Goal: Task Accomplishment & Management: Use online tool/utility

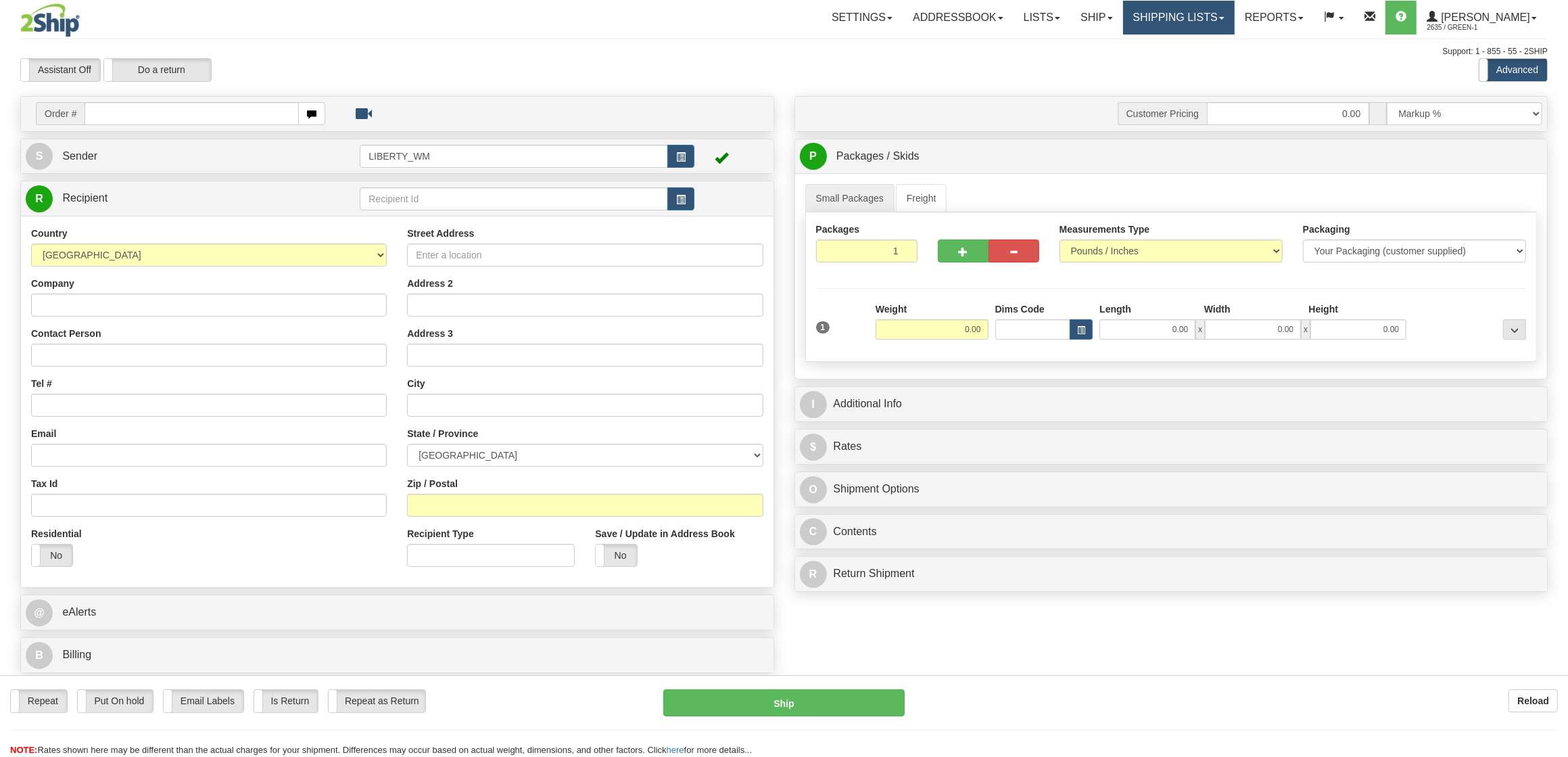
click at [1200, 13] on link "Shipping lists" at bounding box center [1179, 18] width 112 height 34
click at [1195, 44] on span "Current Shipments" at bounding box center [1155, 46] width 80 height 10
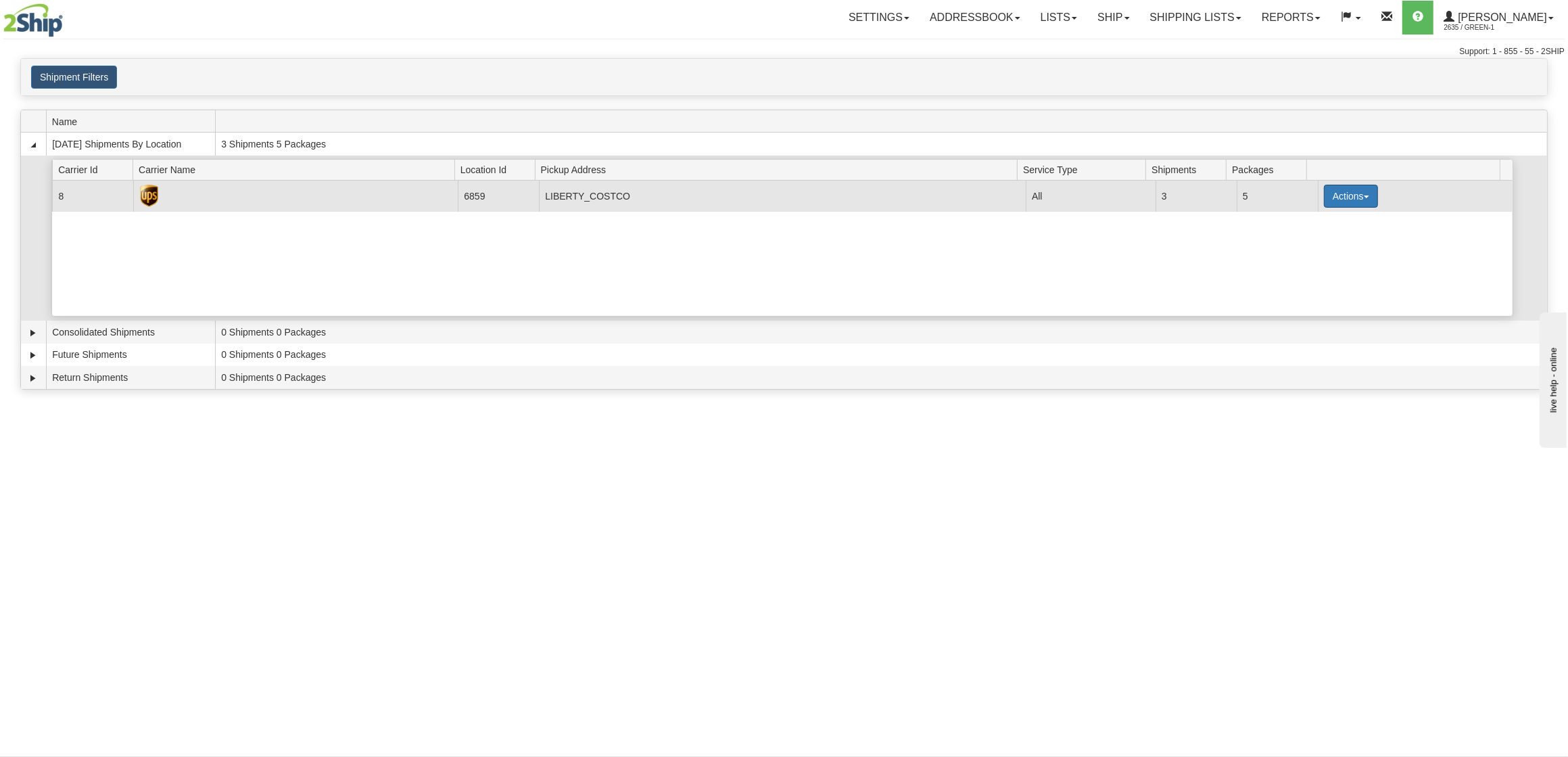
click at [1324, 205] on button "Actions" at bounding box center [1350, 196] width 54 height 23
click at [1308, 261] on span "Pickup" at bounding box center [1301, 257] width 36 height 9
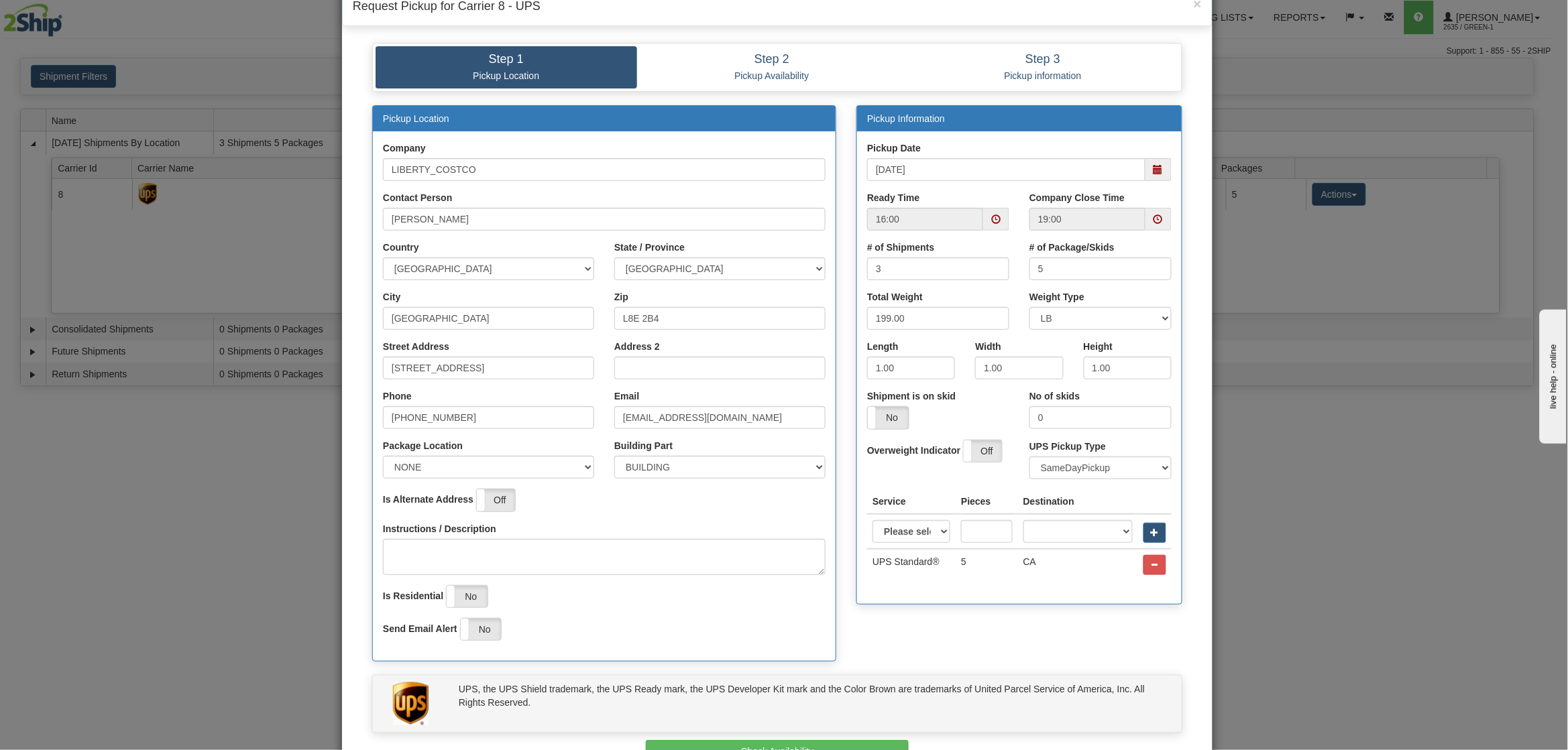
scroll to position [123, 0]
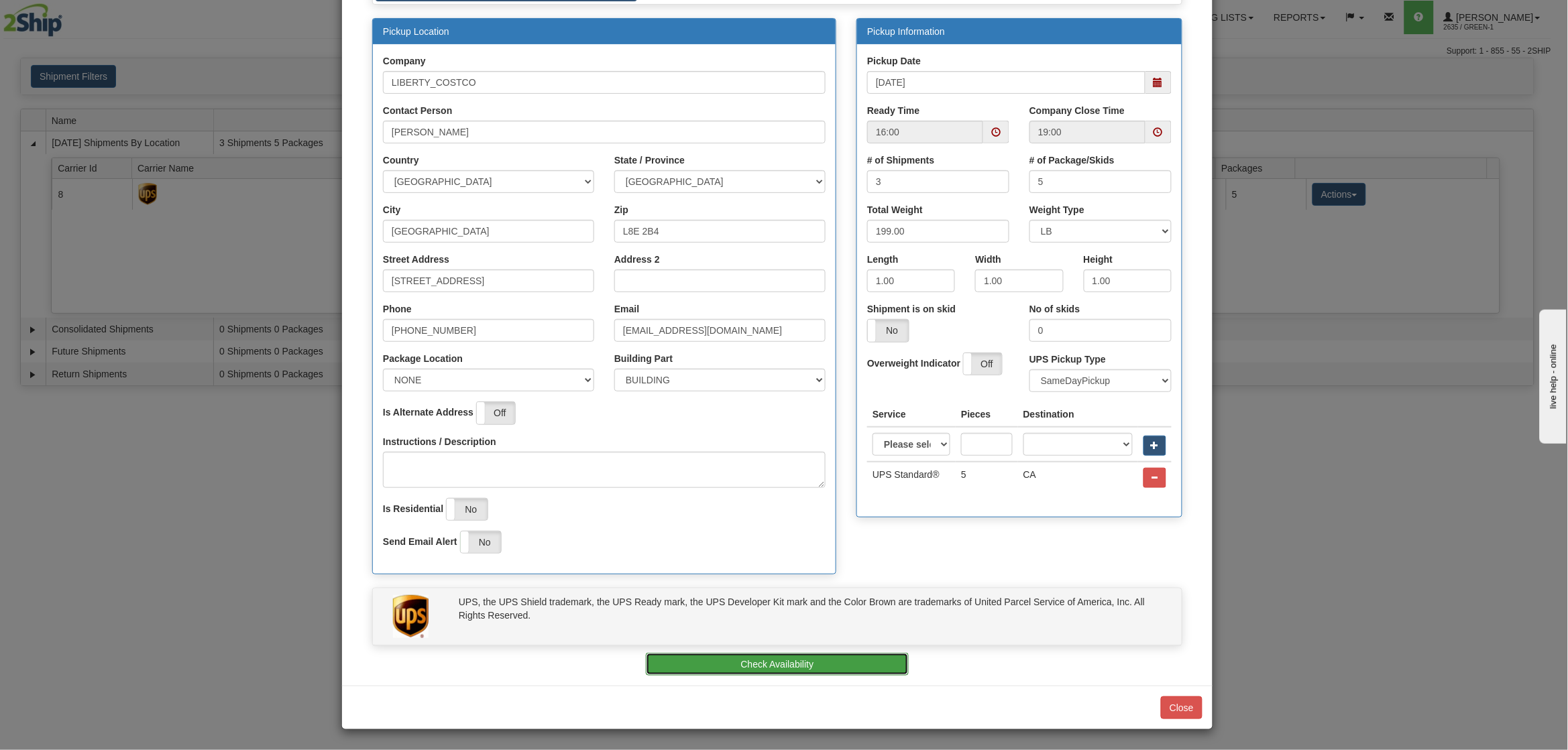
click at [823, 668] on button "Check Availability" at bounding box center [777, 665] width 264 height 23
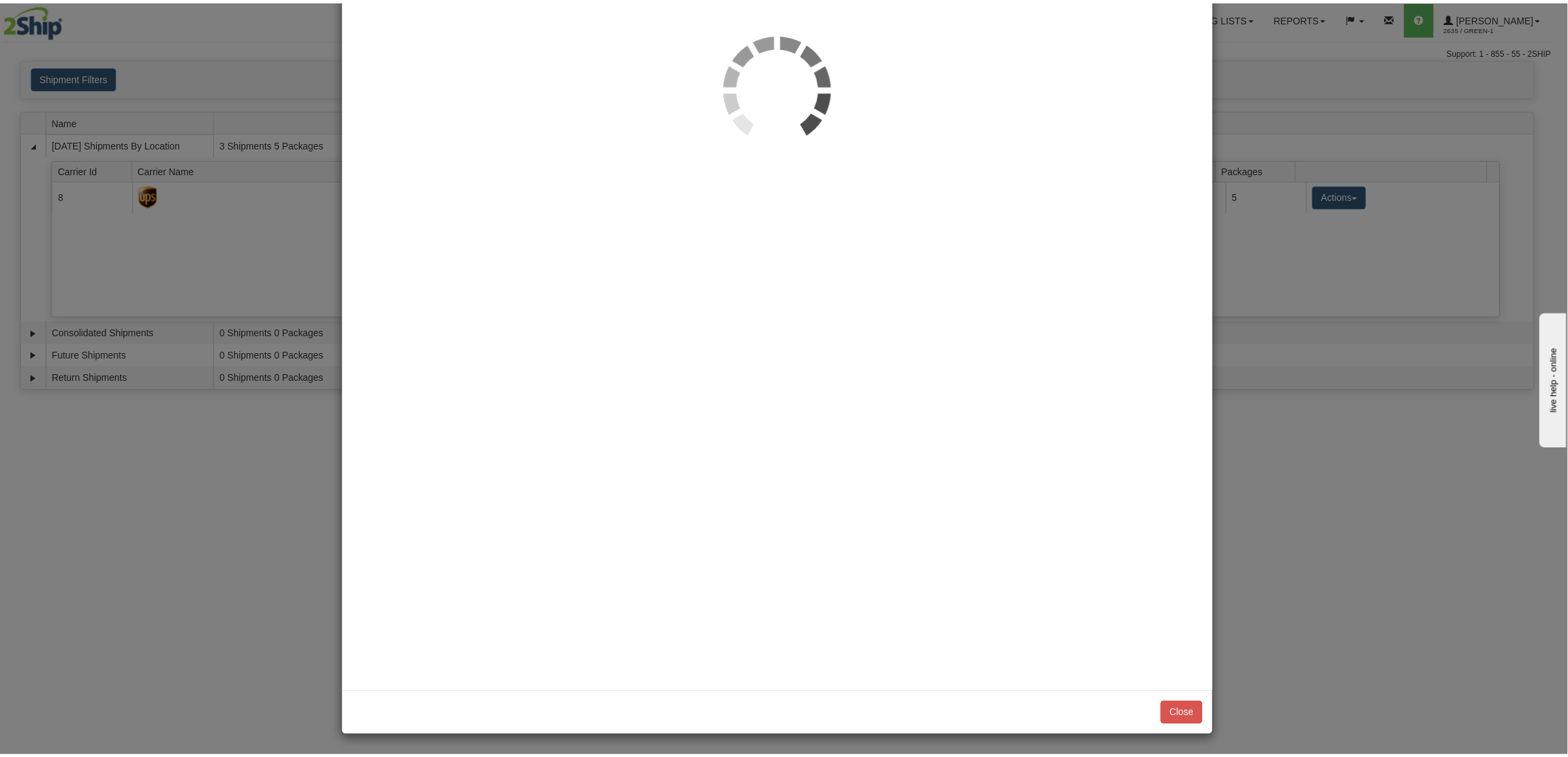
scroll to position [0, 0]
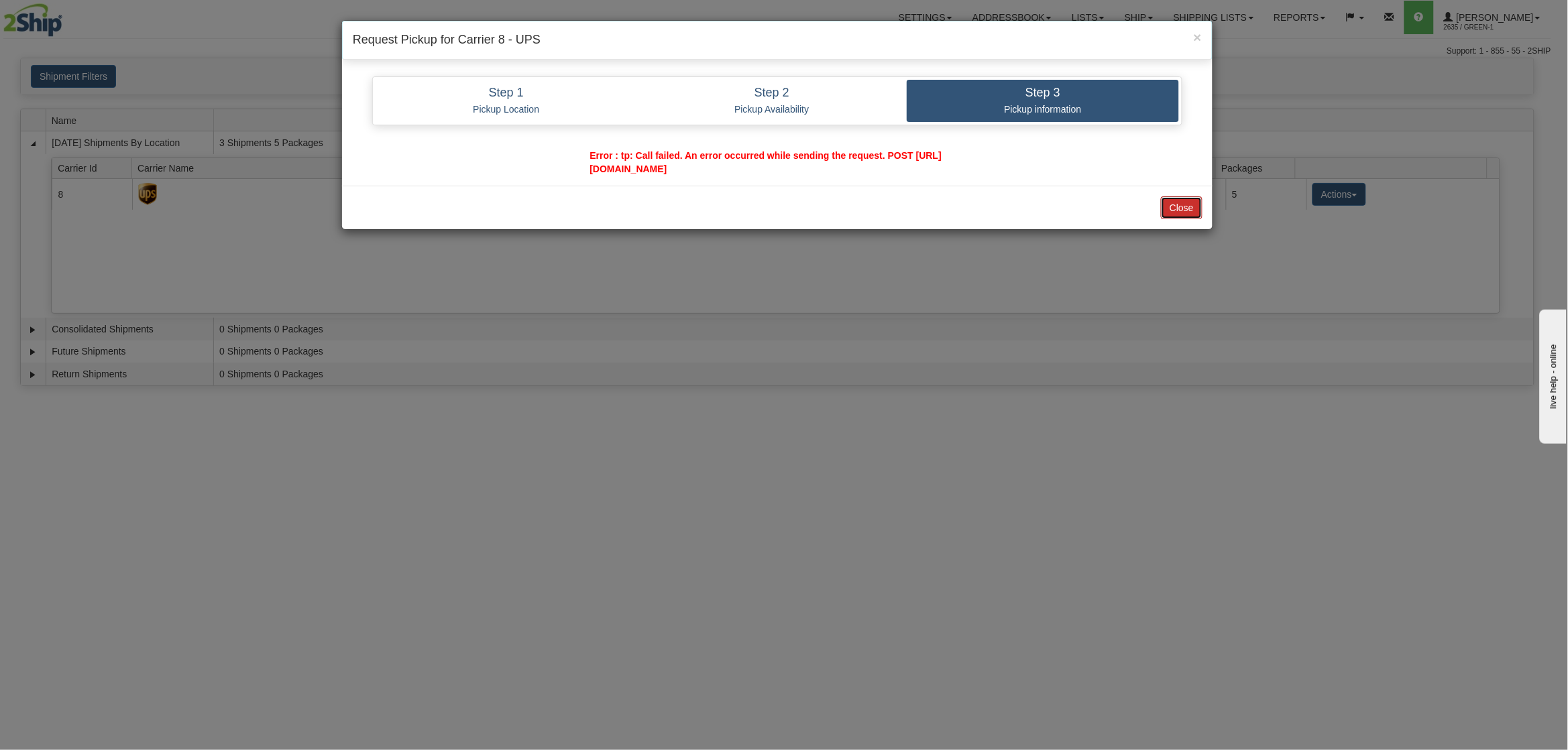
click at [1169, 207] on button "Close" at bounding box center [1181, 207] width 41 height 23
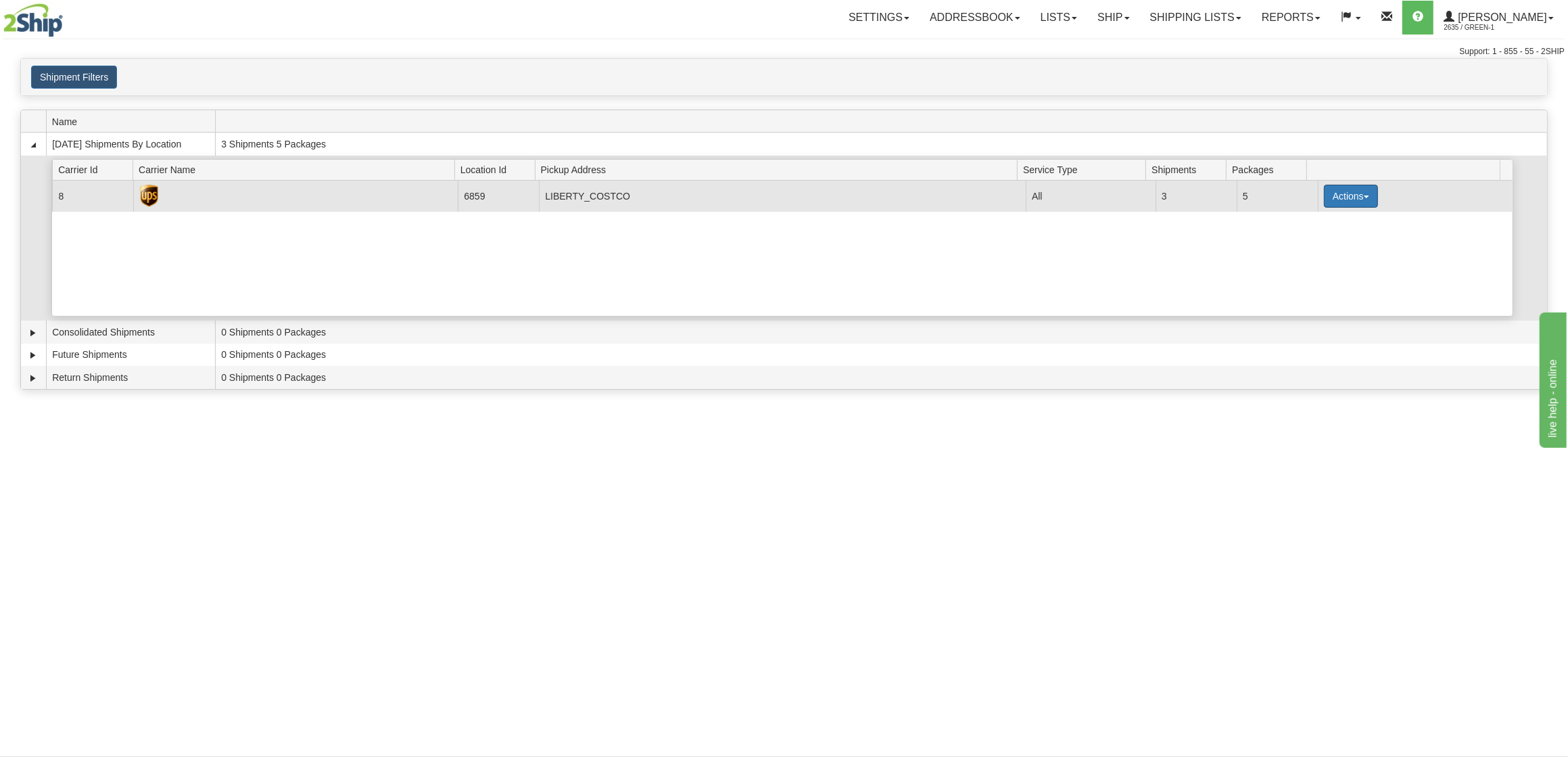
click at [1346, 192] on button "Actions" at bounding box center [1350, 196] width 54 height 23
click at [1337, 263] on link "Pickup" at bounding box center [1323, 257] width 108 height 18
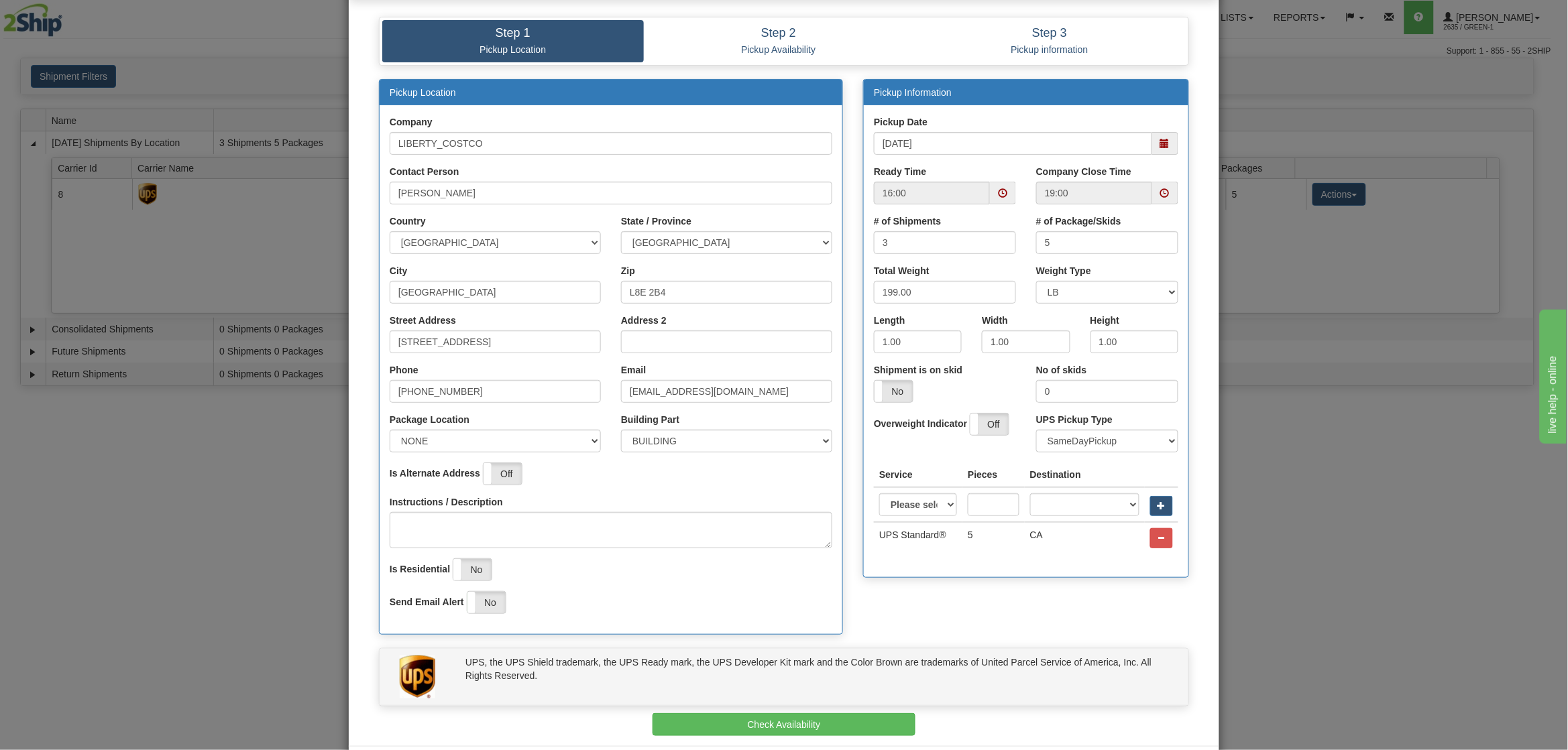
scroll to position [122, 0]
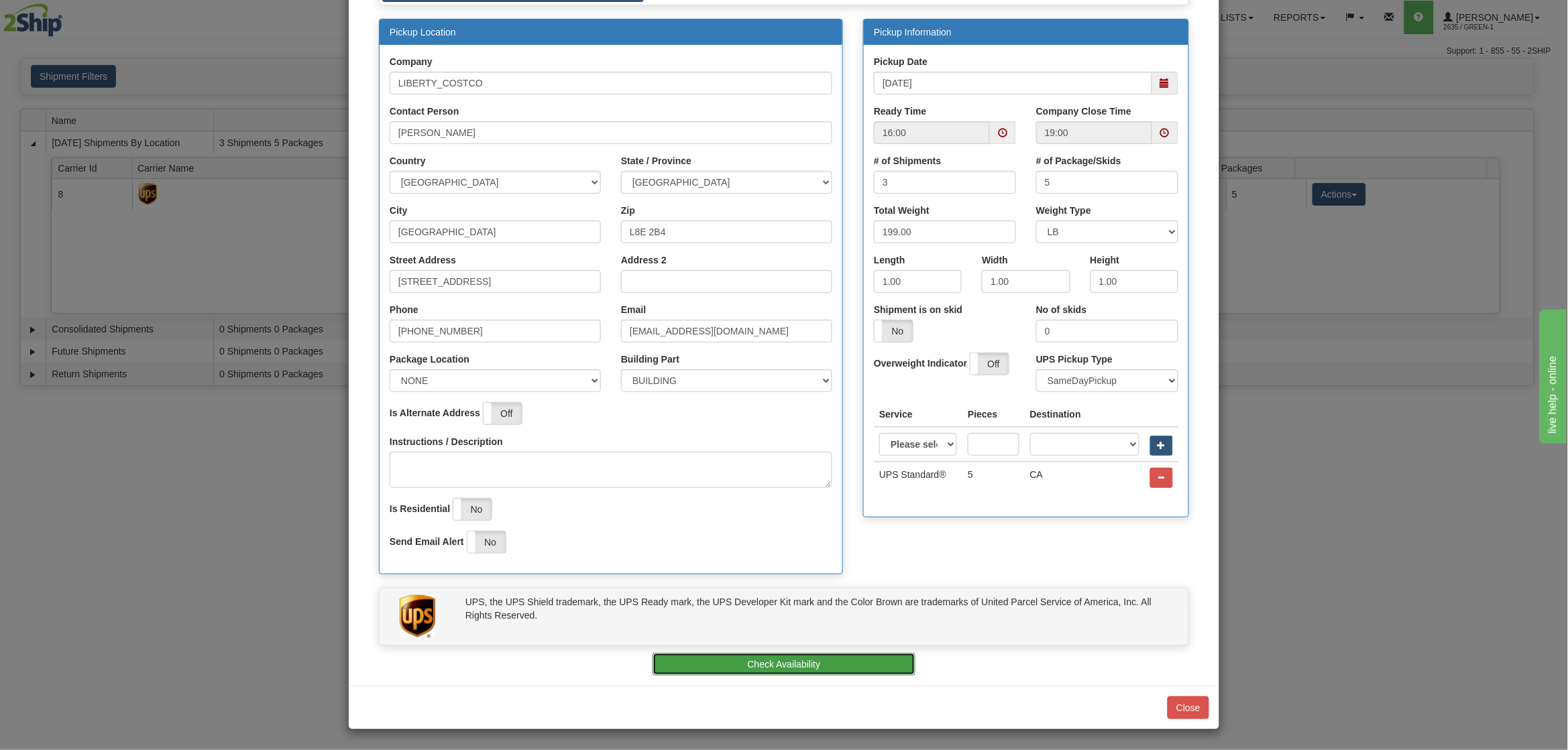
click at [810, 671] on button "Check Availability" at bounding box center [784, 665] width 264 height 23
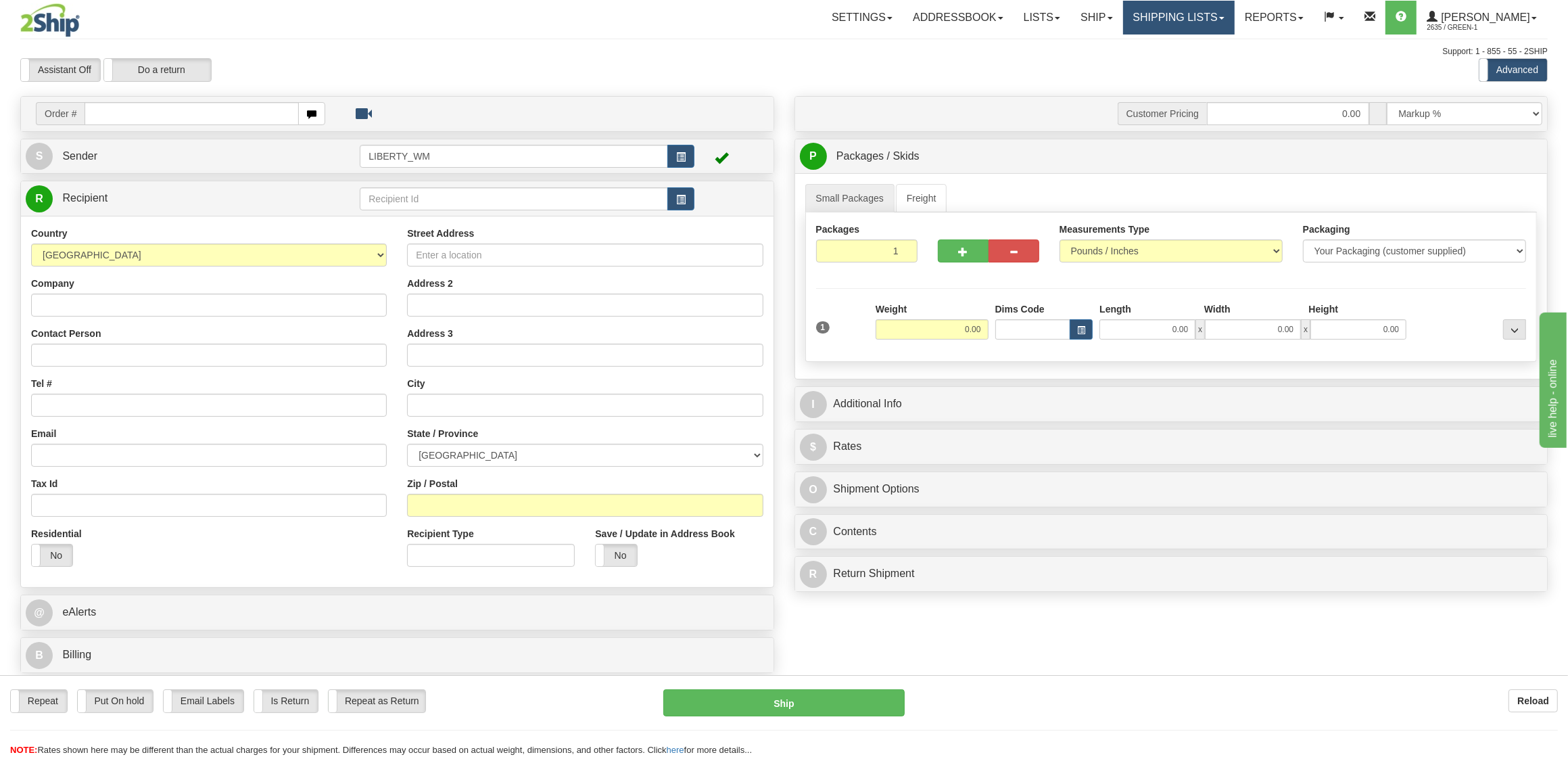
click at [1171, 25] on link "Shipping lists" at bounding box center [1179, 18] width 112 height 34
click at [1169, 44] on span "Current Shipments" at bounding box center [1155, 46] width 80 height 10
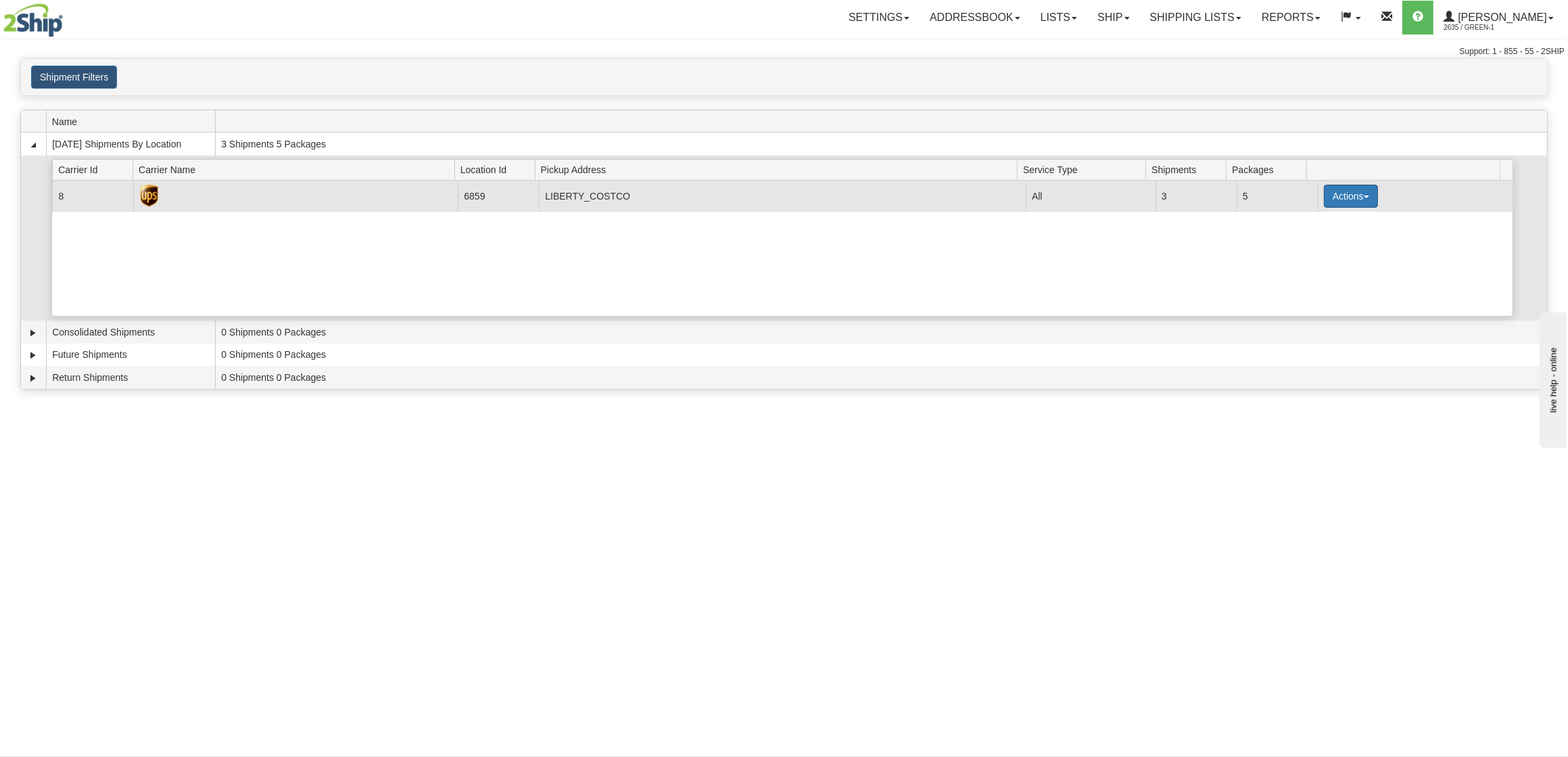
click at [1351, 193] on button "Actions" at bounding box center [1350, 196] width 54 height 23
click at [1326, 259] on link "Pickup" at bounding box center [1323, 257] width 108 height 18
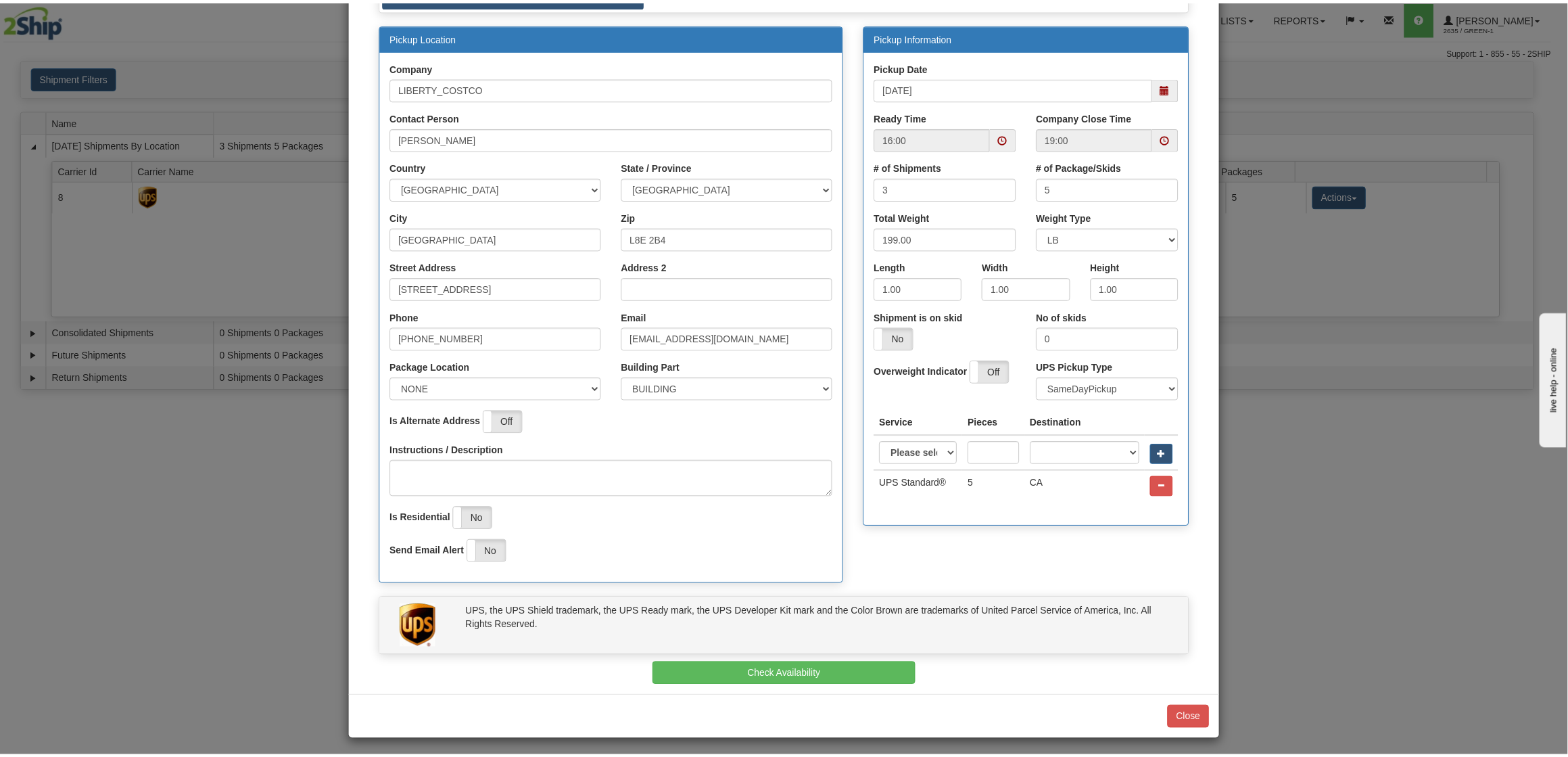
scroll to position [123, 0]
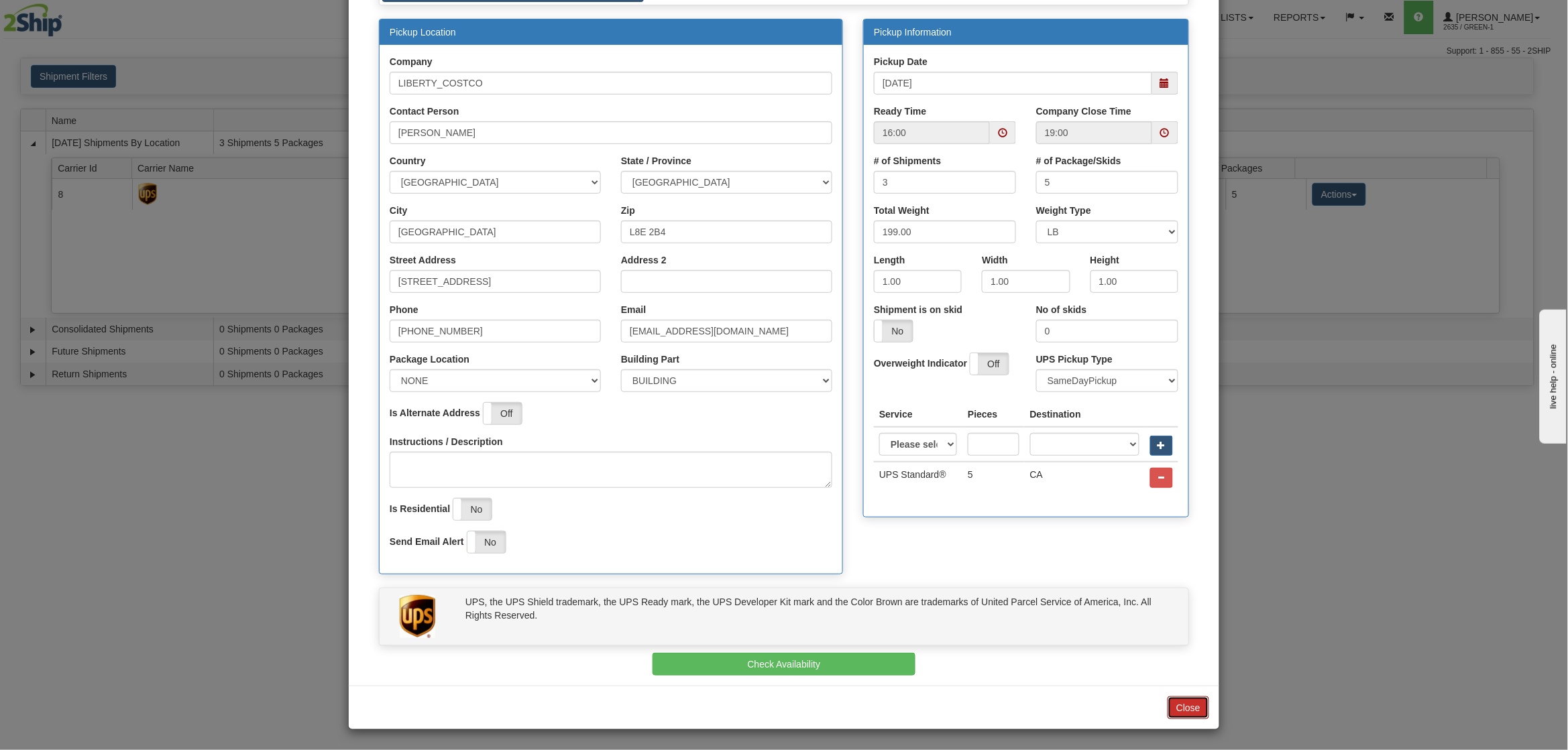
drag, startPoint x: 1167, startPoint y: 709, endPoint x: 1167, endPoint y: 659, distance: 50.0
click at [1167, 709] on button "Close" at bounding box center [1188, 708] width 41 height 23
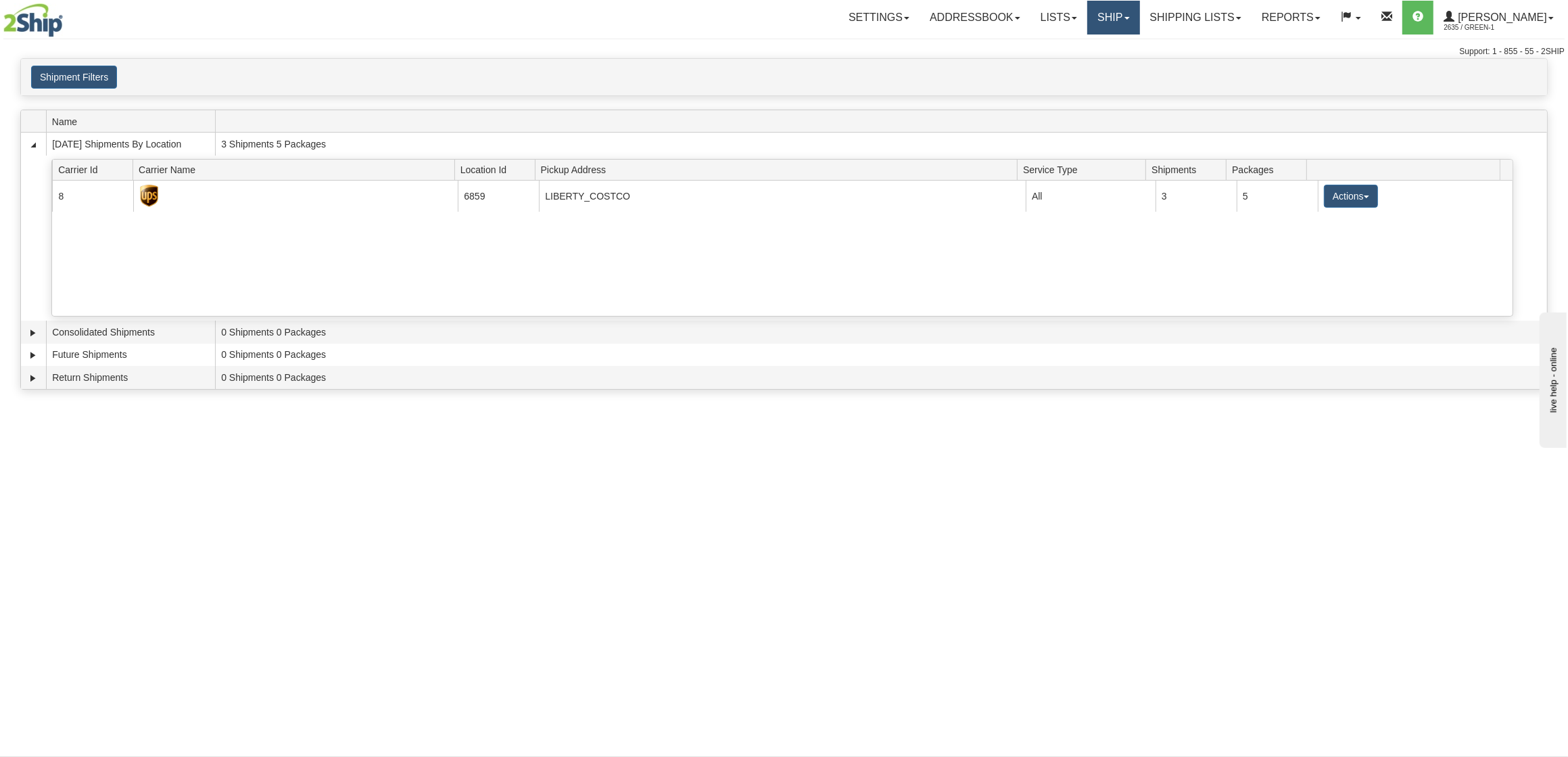
click at [1128, 22] on link "Ship" at bounding box center [1113, 18] width 52 height 34
click at [1112, 65] on span "OnHold / Order Queue" at bounding box center [1078, 64] width 96 height 10
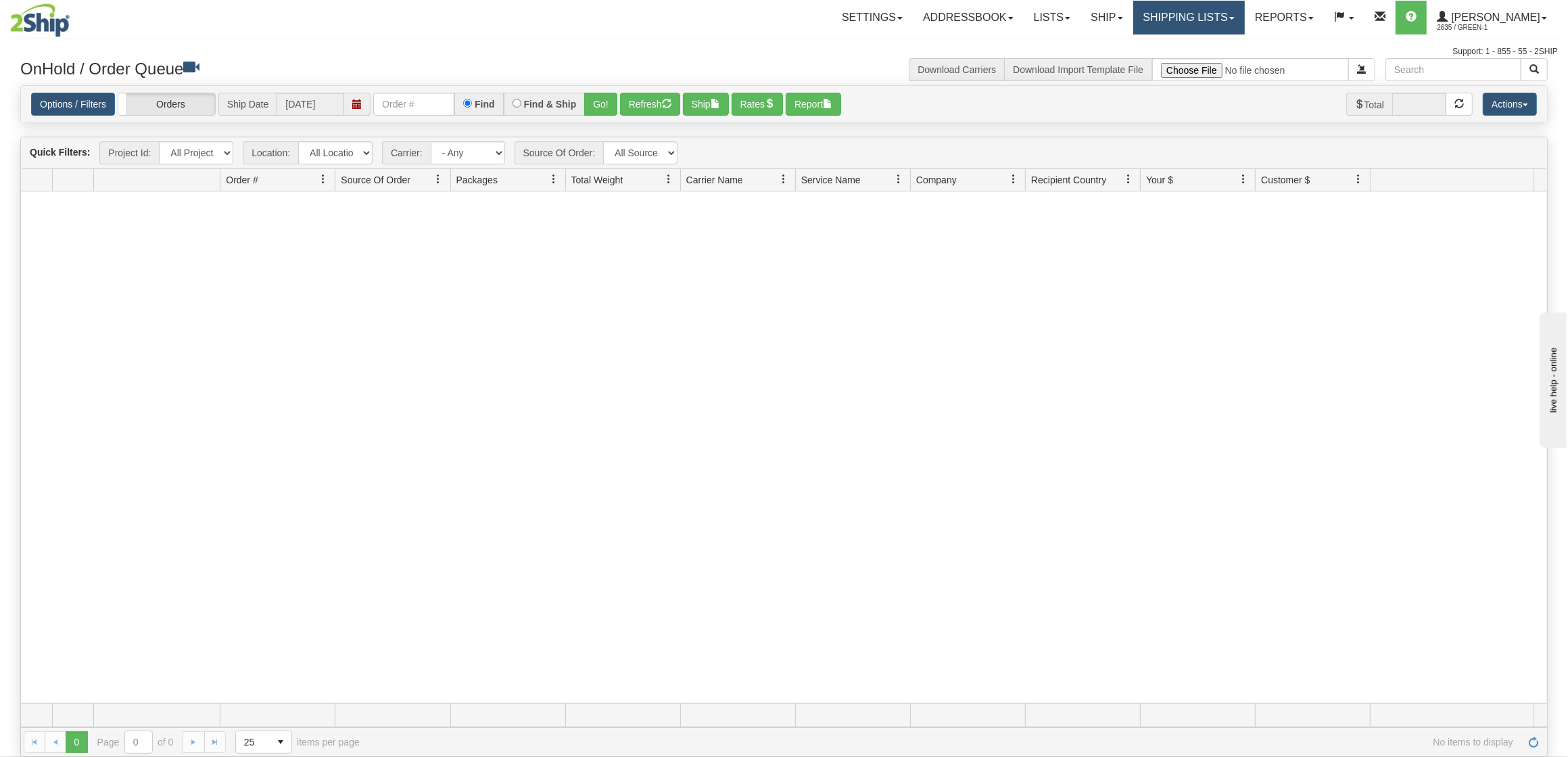
click at [1193, 18] on link "Shipping lists" at bounding box center [1189, 18] width 112 height 34
click at [1196, 42] on span "Current Shipments" at bounding box center [1166, 46] width 80 height 10
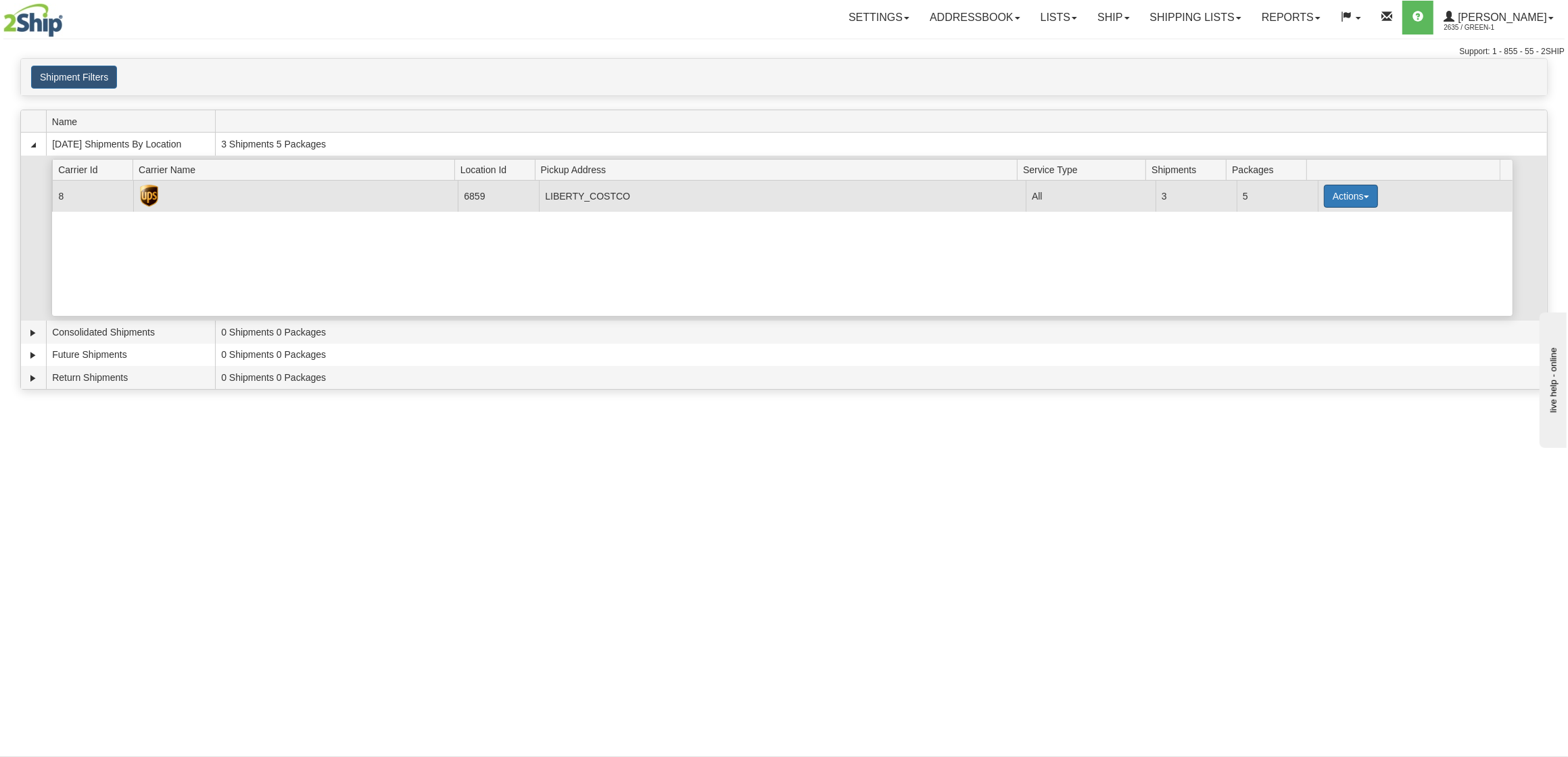
click at [1330, 206] on button "Actions" at bounding box center [1350, 196] width 54 height 23
click at [1328, 263] on link "Pickup" at bounding box center [1323, 257] width 108 height 18
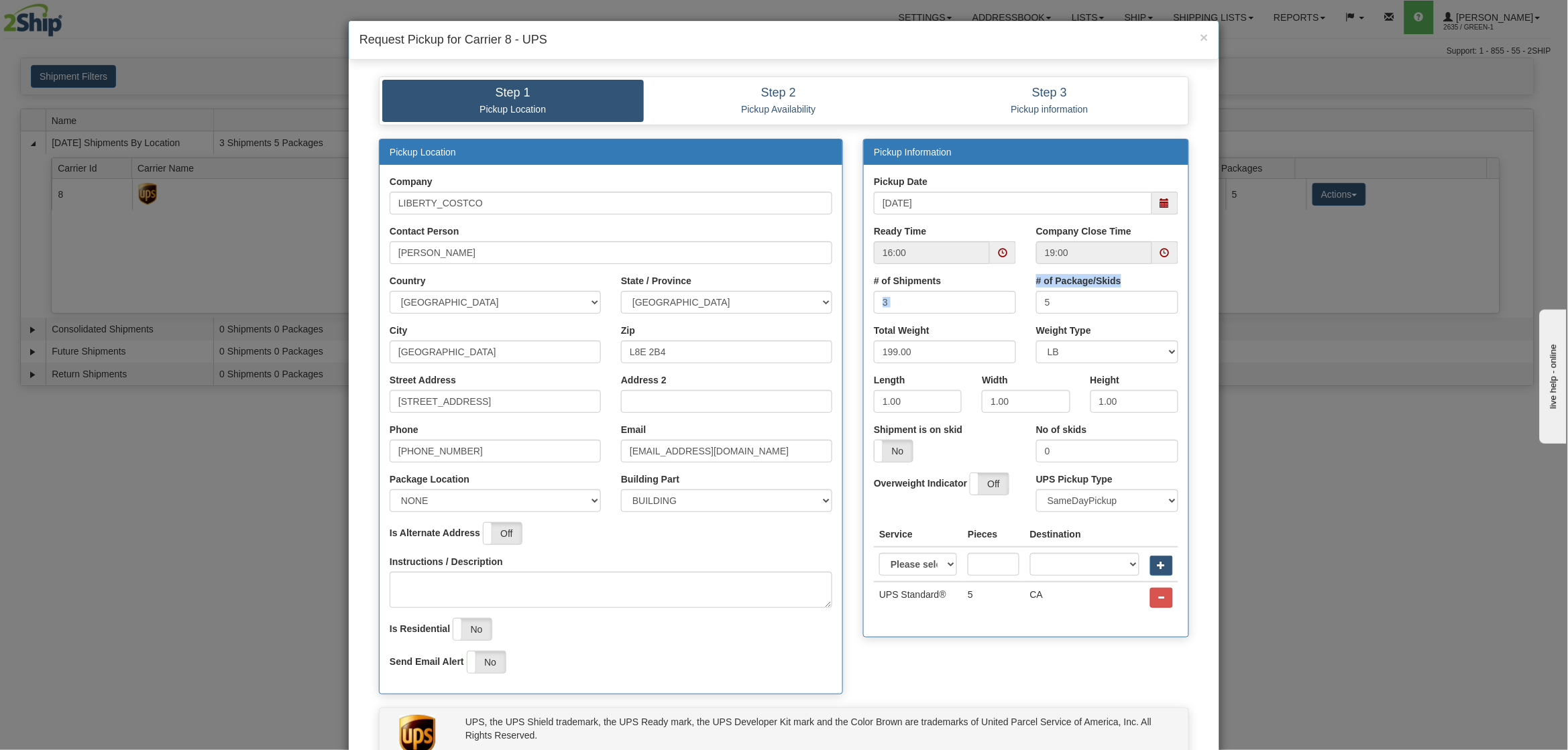
drag, startPoint x: 1019, startPoint y: 316, endPoint x: 1007, endPoint y: 321, distance: 13.0
click at [1007, 321] on div "# of Shipments 3 # of Package/Skids 5" at bounding box center [1026, 298] width 325 height 50
click at [1042, 294] on input "5" at bounding box center [1106, 302] width 142 height 23
drag, startPoint x: 1052, startPoint y: 297, endPoint x: 1017, endPoint y: 315, distance: 39.4
click at [1017, 315] on div "# of Shipments 3 # of Package/Skids 5" at bounding box center [1026, 298] width 325 height 50
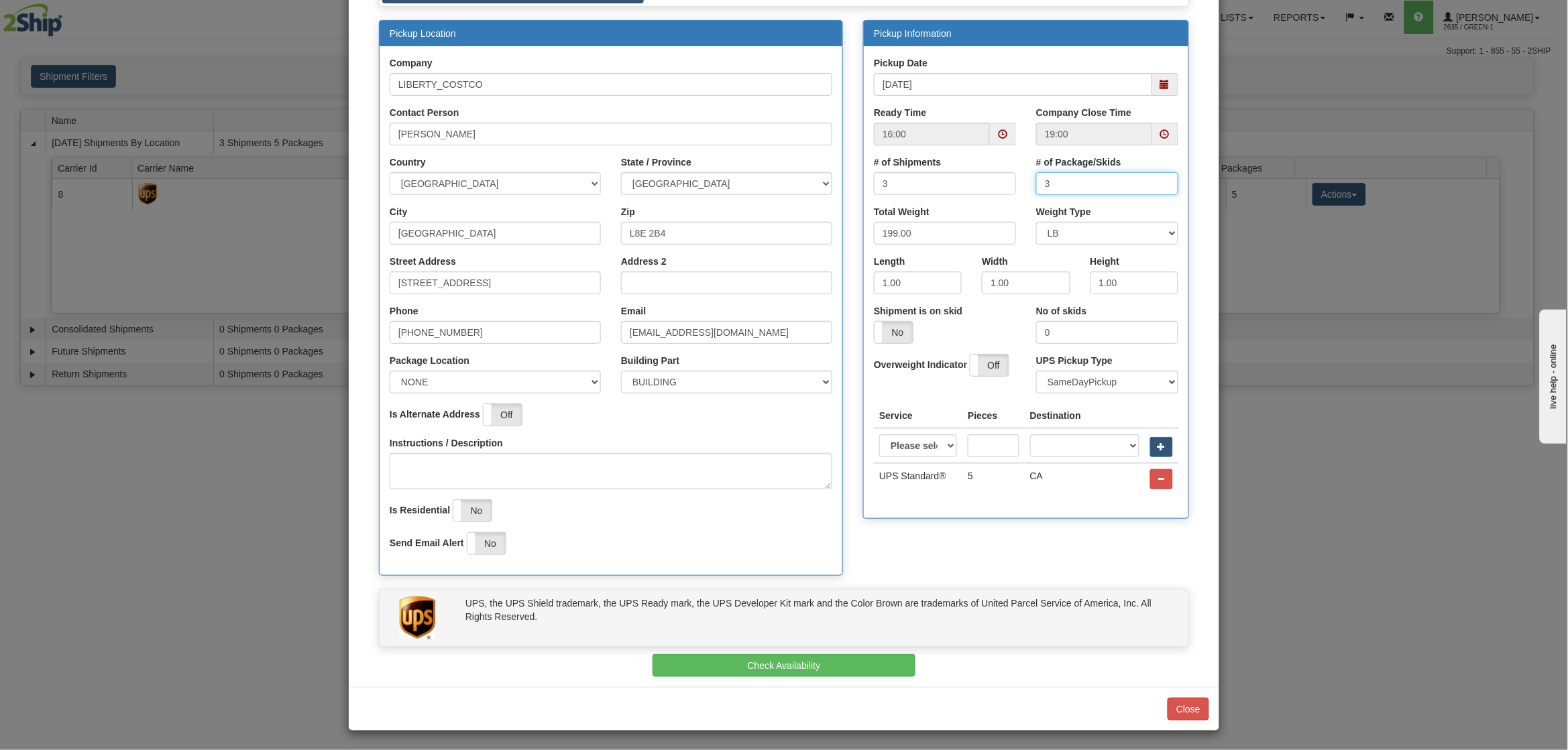
scroll to position [122, 0]
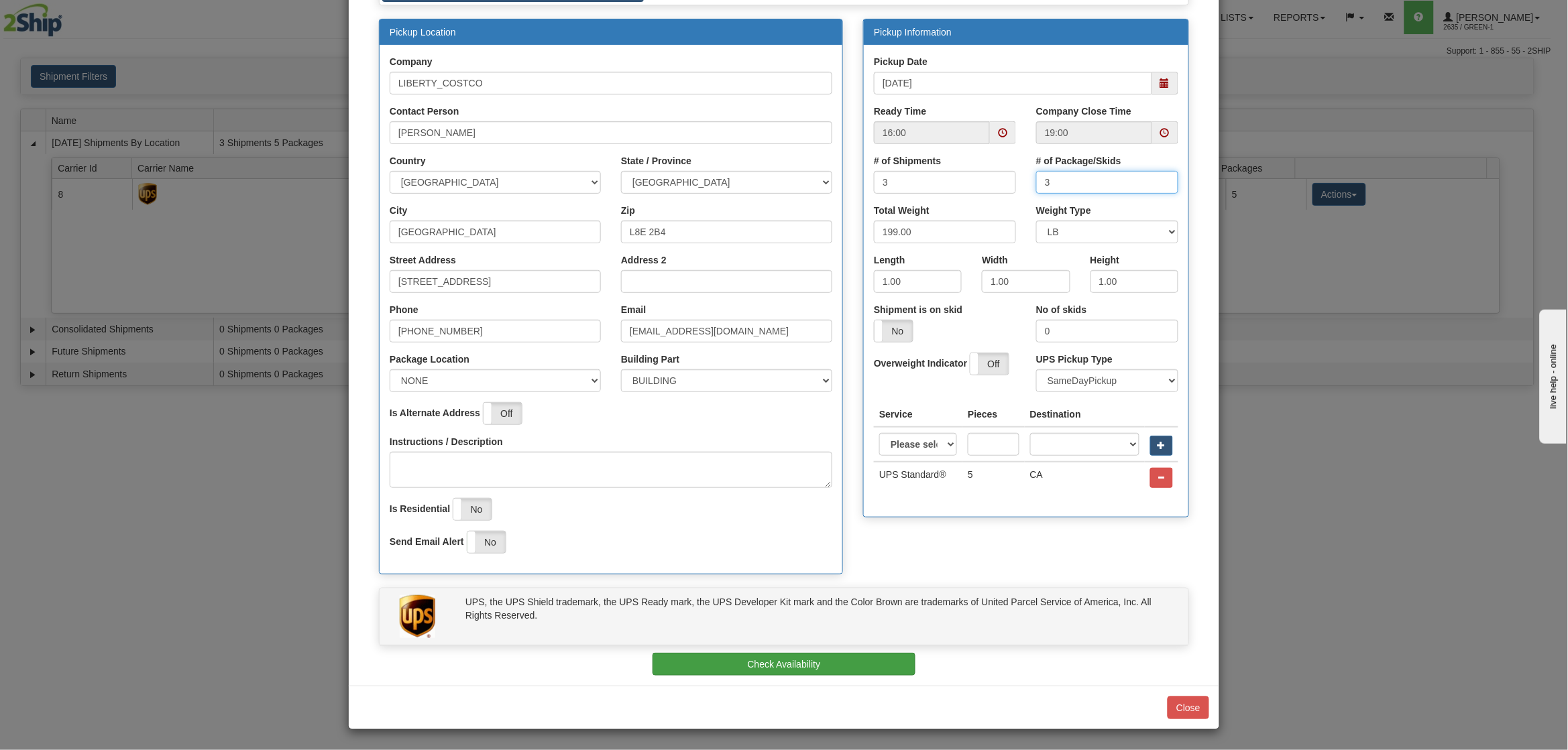
type input "3"
click at [825, 672] on button "Check Availability" at bounding box center [784, 665] width 264 height 23
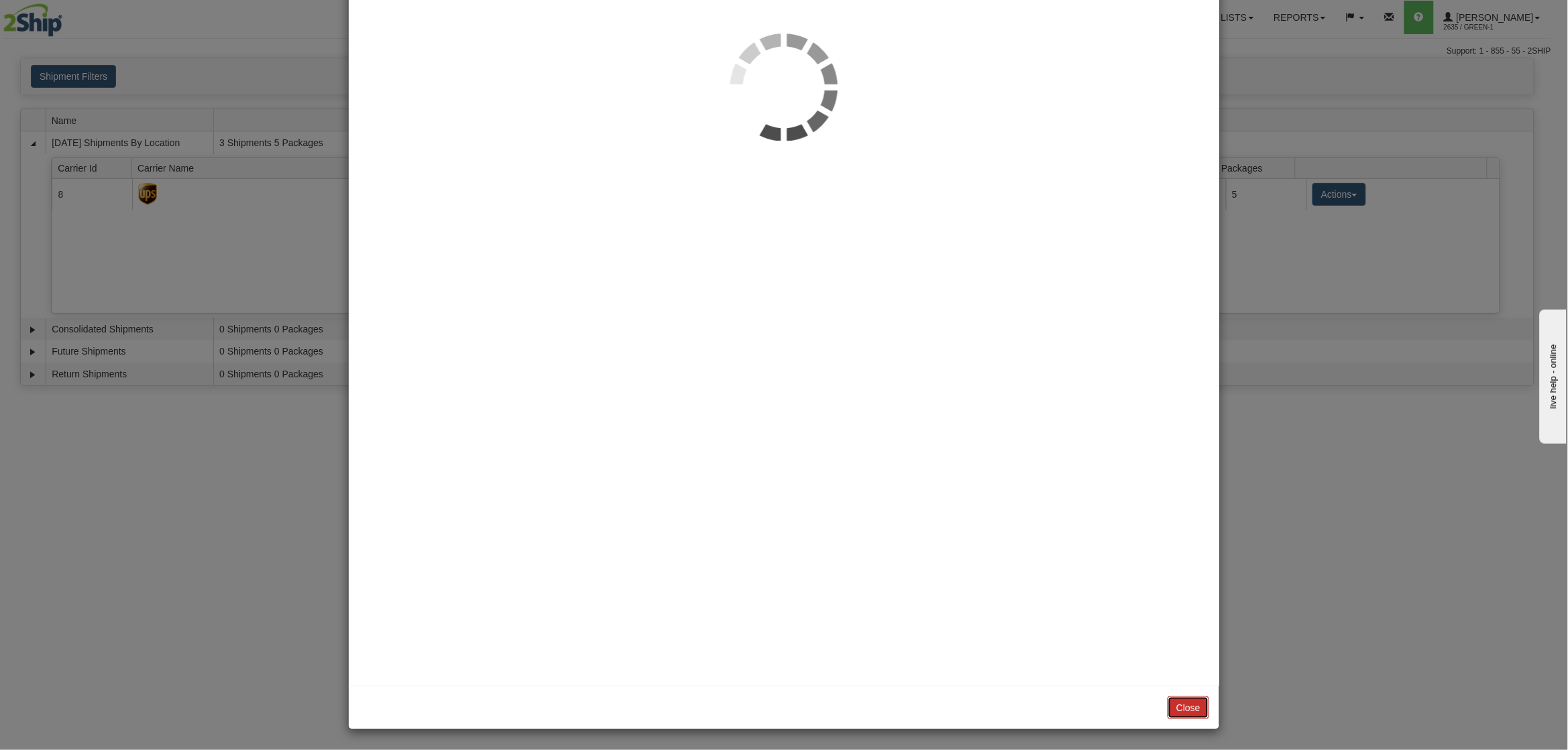
click at [1175, 712] on button "Close" at bounding box center [1188, 708] width 41 height 23
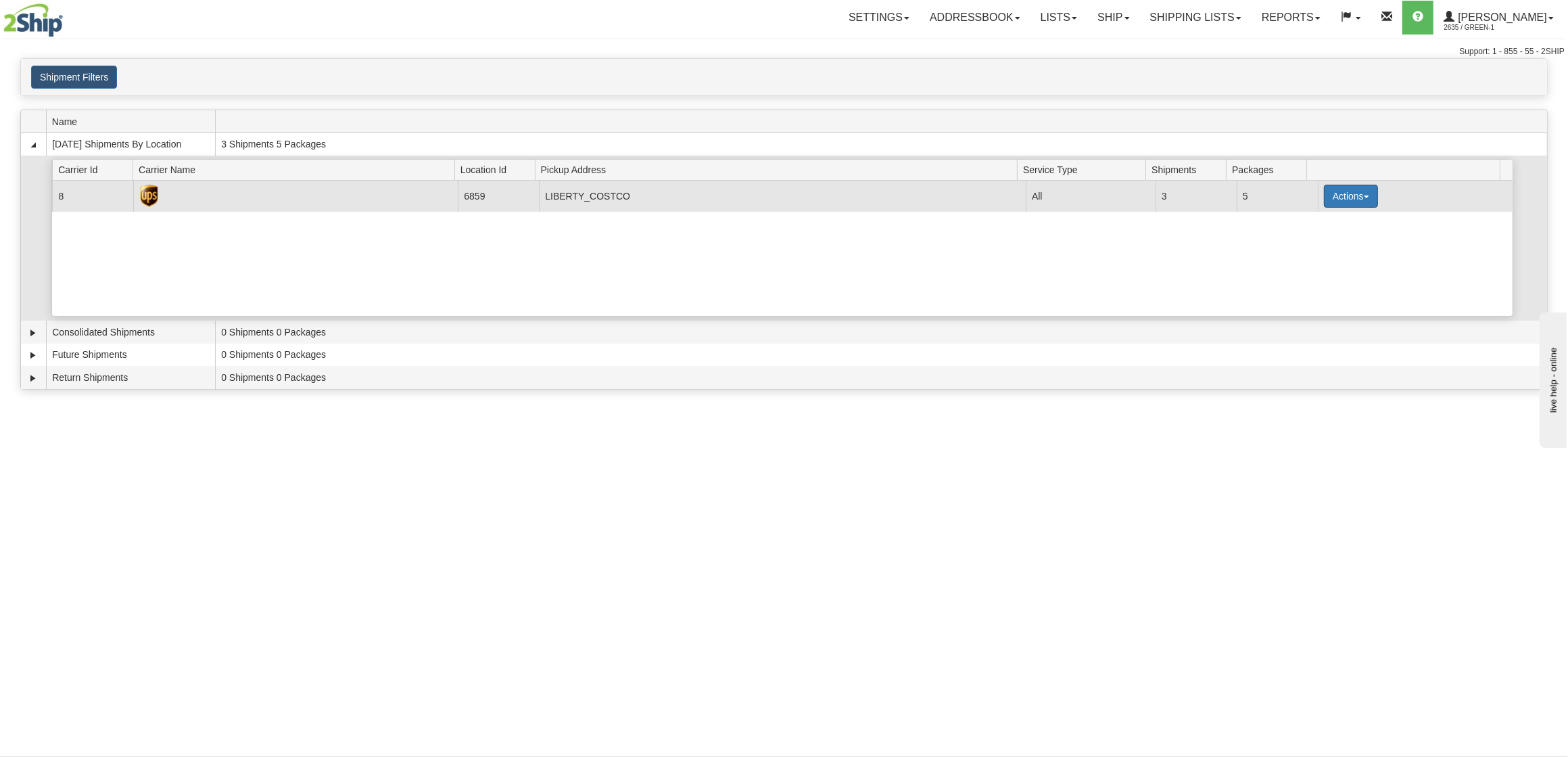
click at [1344, 195] on button "Actions" at bounding box center [1350, 196] width 54 height 23
click at [1330, 268] on link "Zip" at bounding box center [1323, 275] width 108 height 18
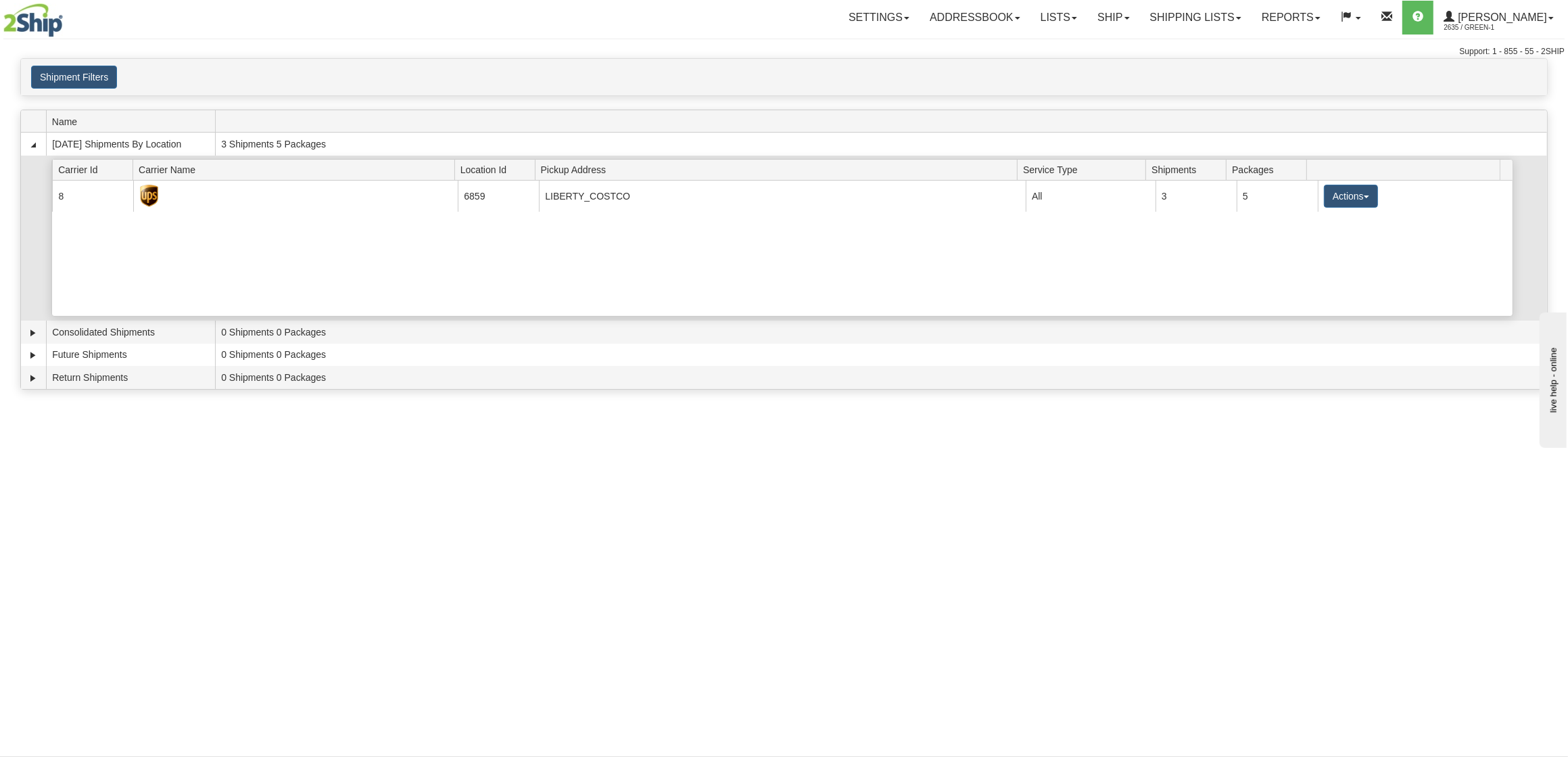
click at [1329, 266] on div "Current 8 6859 LIBERTY_COSTCO 21854 All 3 5 Actions Details Close Pickup Zip Pr…" at bounding box center [782, 248] width 1460 height 135
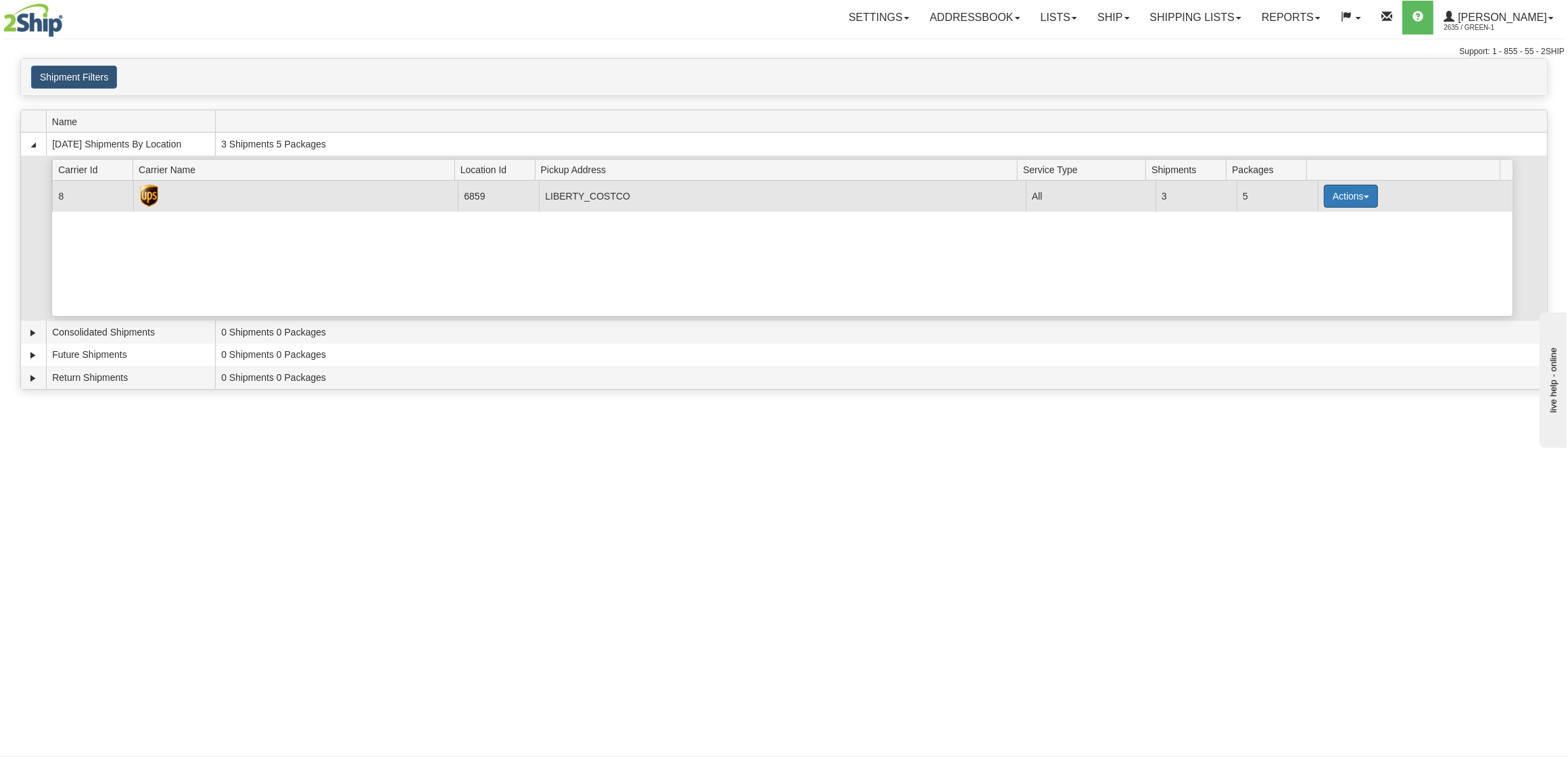
click at [1337, 203] on button "Actions" at bounding box center [1350, 196] width 54 height 23
click at [1318, 260] on span "Pickup" at bounding box center [1301, 257] width 36 height 9
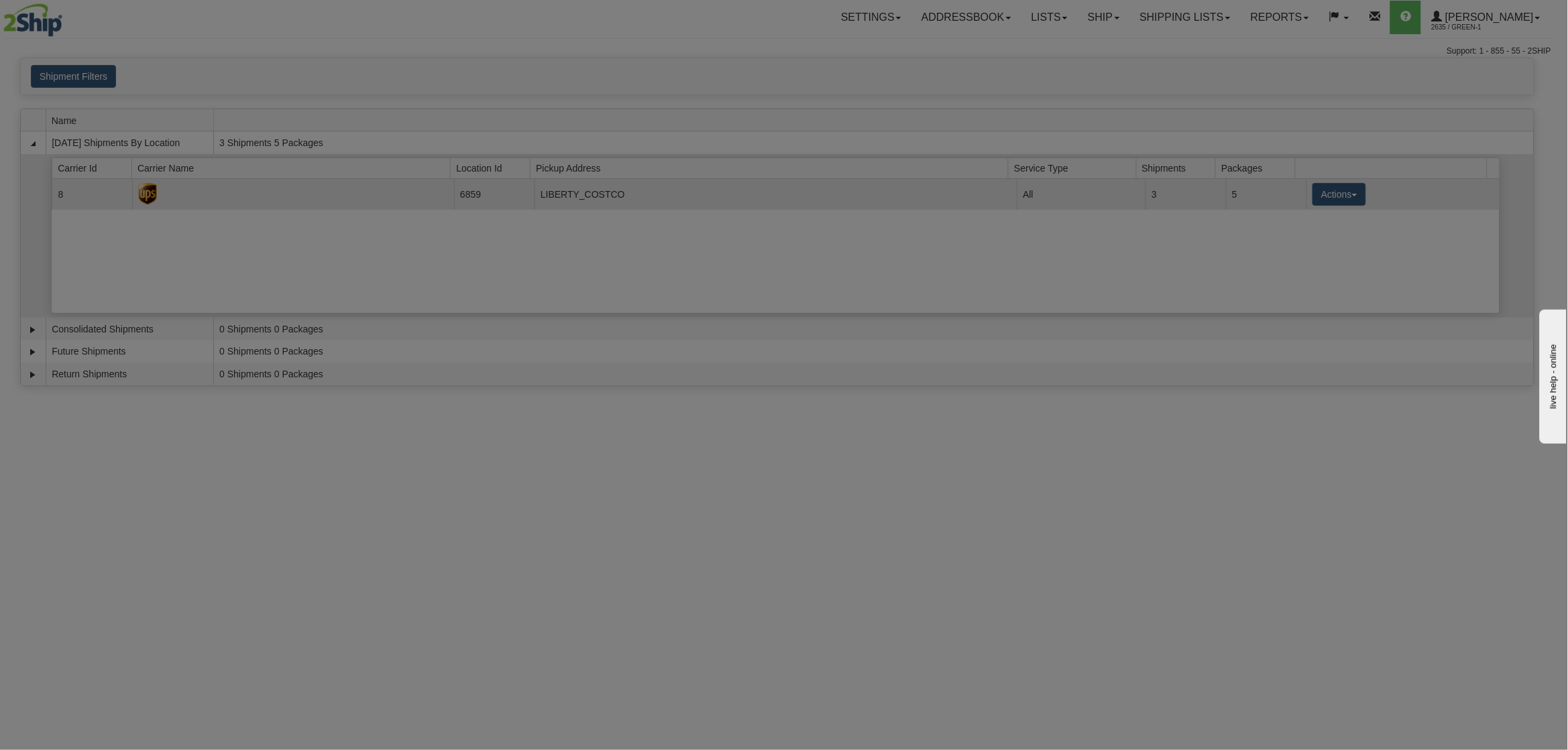
scroll to position [0, 0]
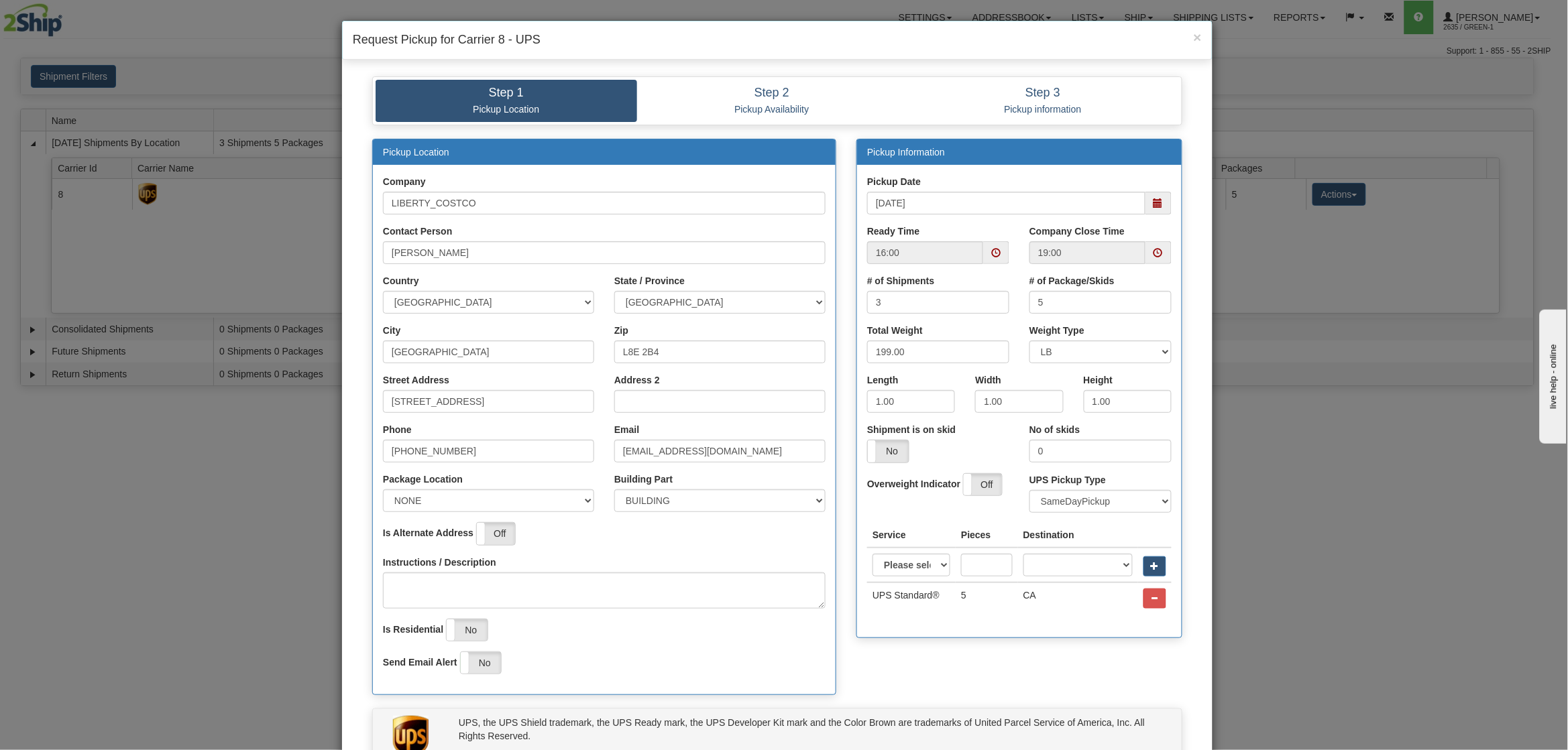
click at [931, 41] on h4 "Request Pickup for Carrier 8 - UPS" at bounding box center [777, 40] width 849 height 18
click at [1154, 200] on span at bounding box center [1158, 203] width 9 height 9
click at [937, 46] on h4 "Request Pickup for Carrier 8 - UPS" at bounding box center [777, 40] width 849 height 18
click at [944, 560] on select "Please select Access point economy Access point standard Express saver Access p…" at bounding box center [911, 565] width 78 height 23
select select "11"
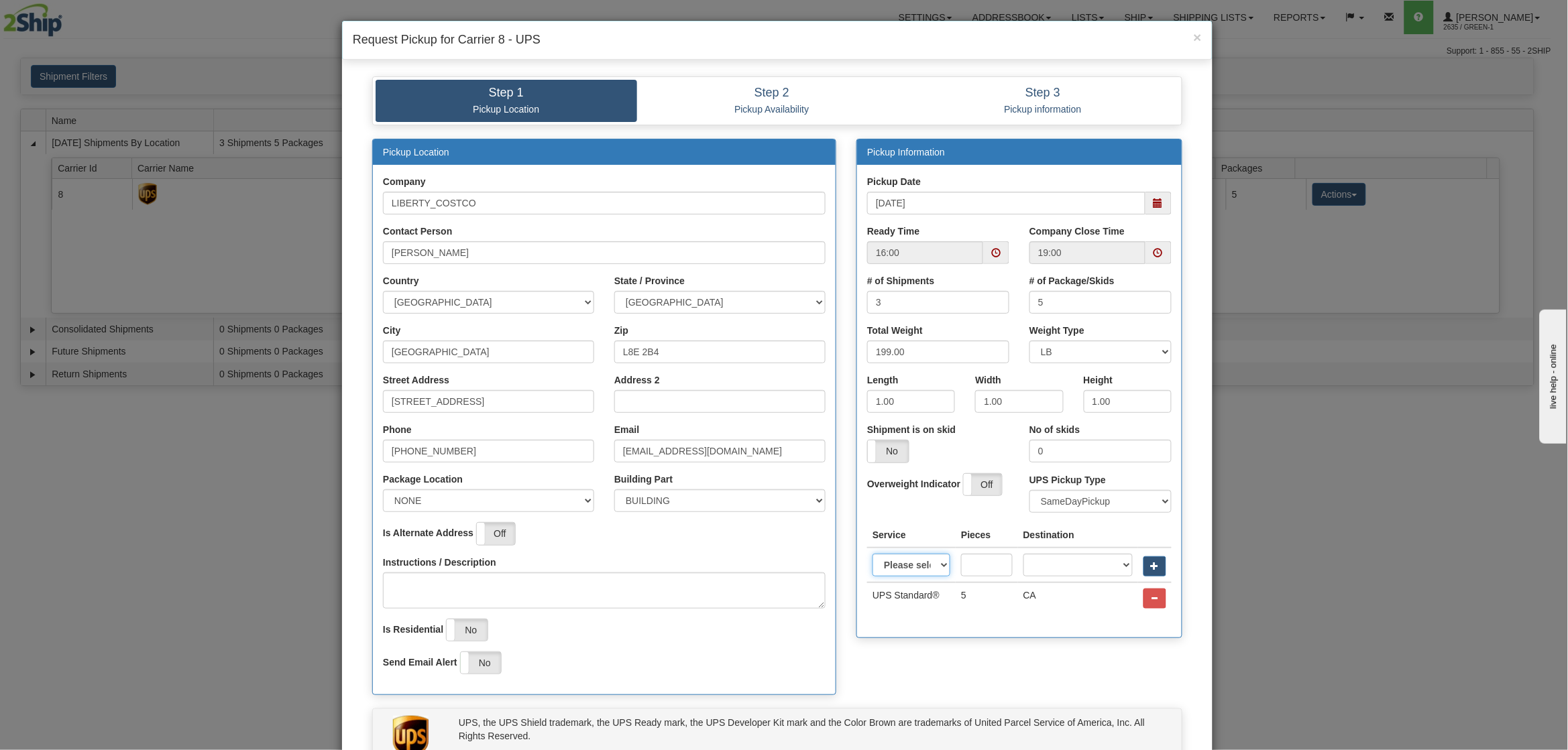
click at [872, 554] on select "Please select Access point economy Access point standard Express saver Access p…" at bounding box center [911, 565] width 78 height 23
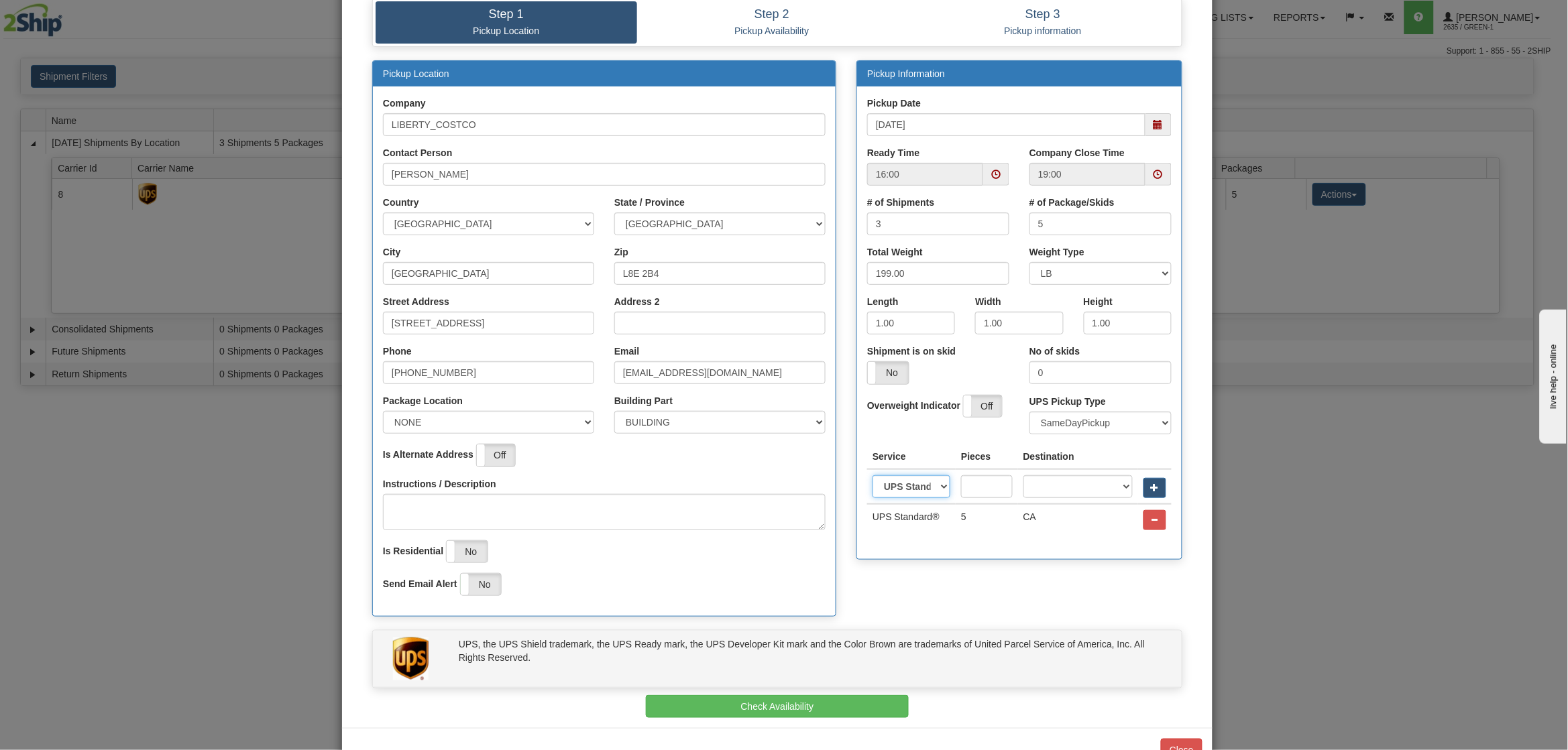
scroll to position [123, 0]
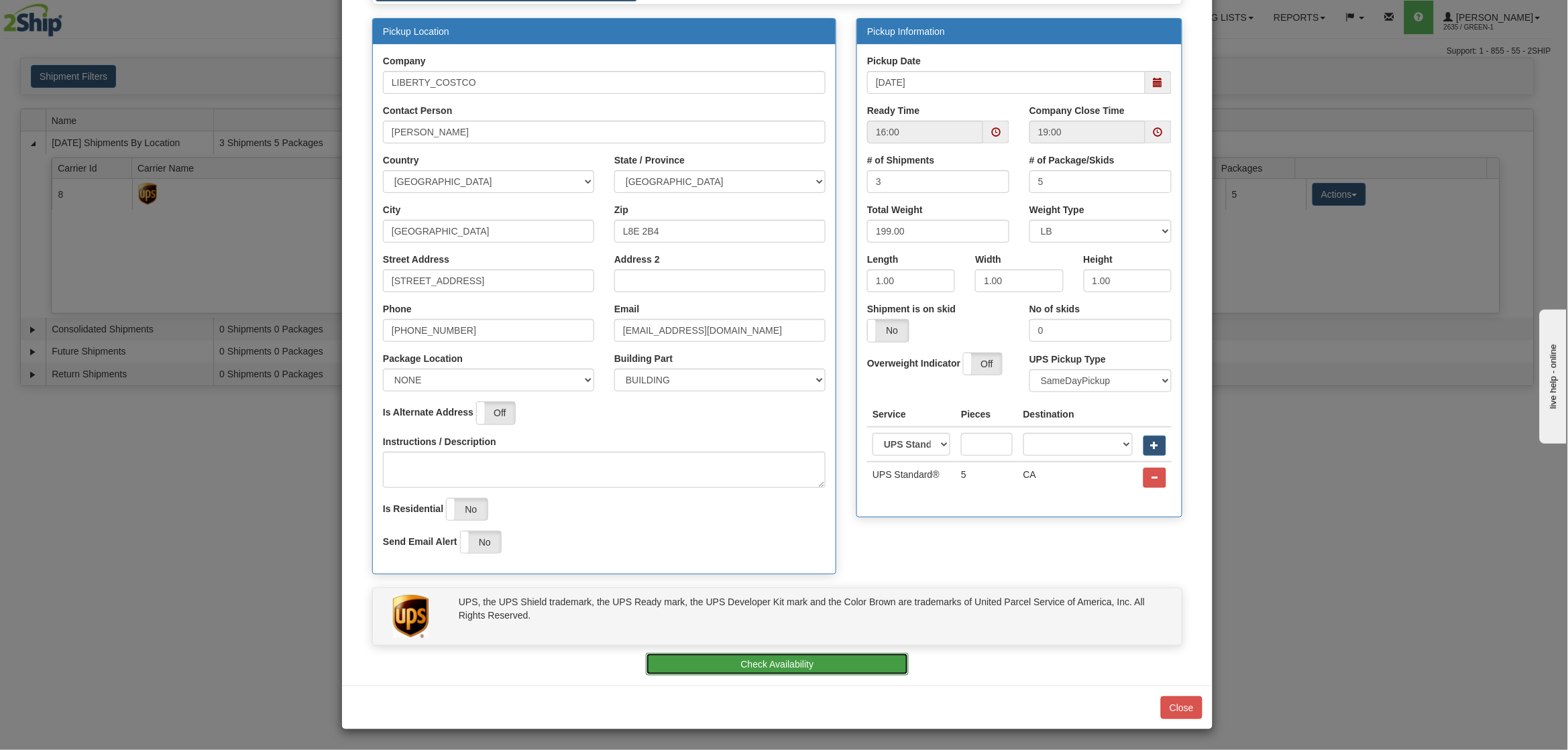
click at [839, 659] on button "Check Availability" at bounding box center [777, 665] width 264 height 23
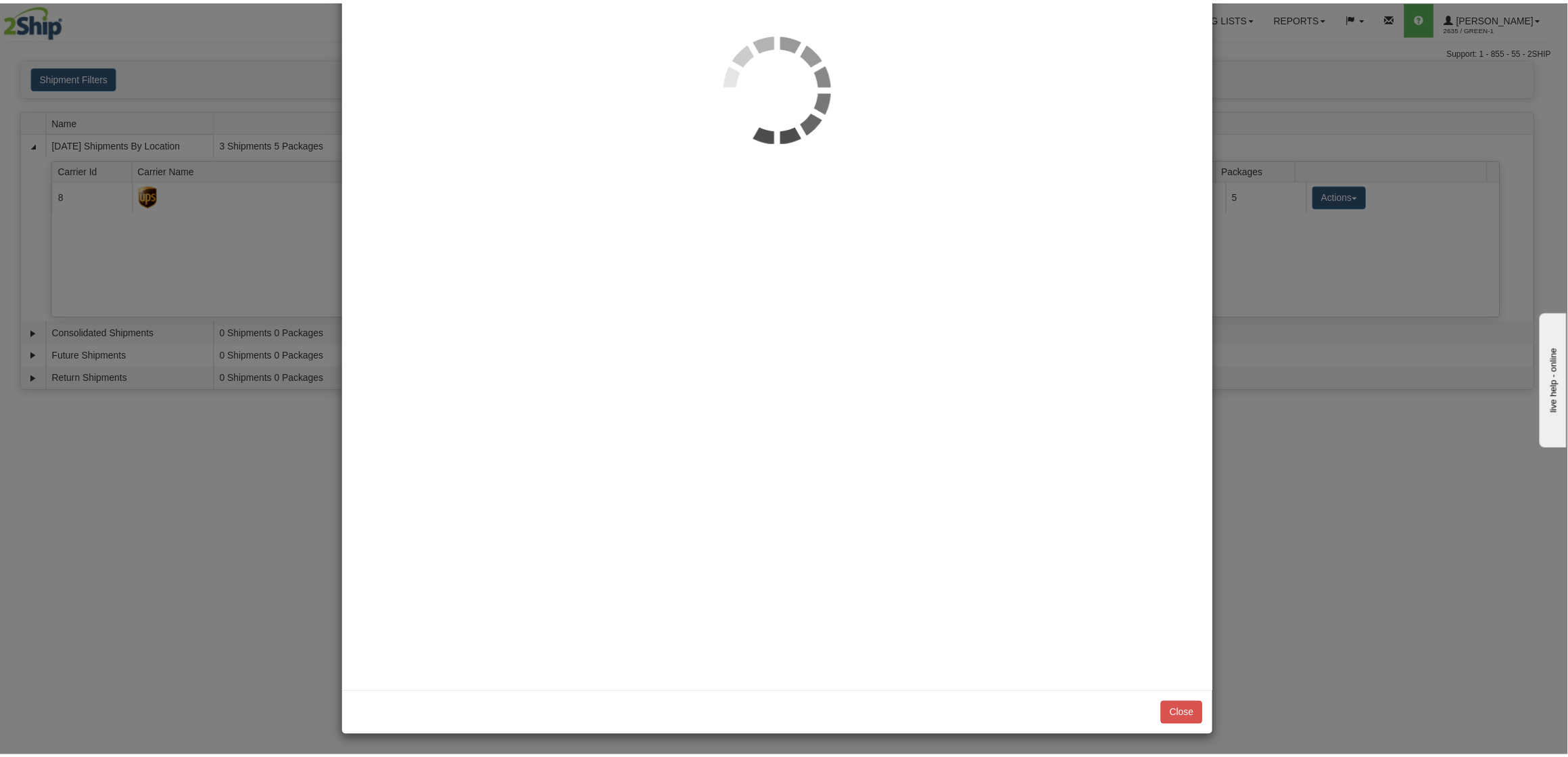
scroll to position [0, 0]
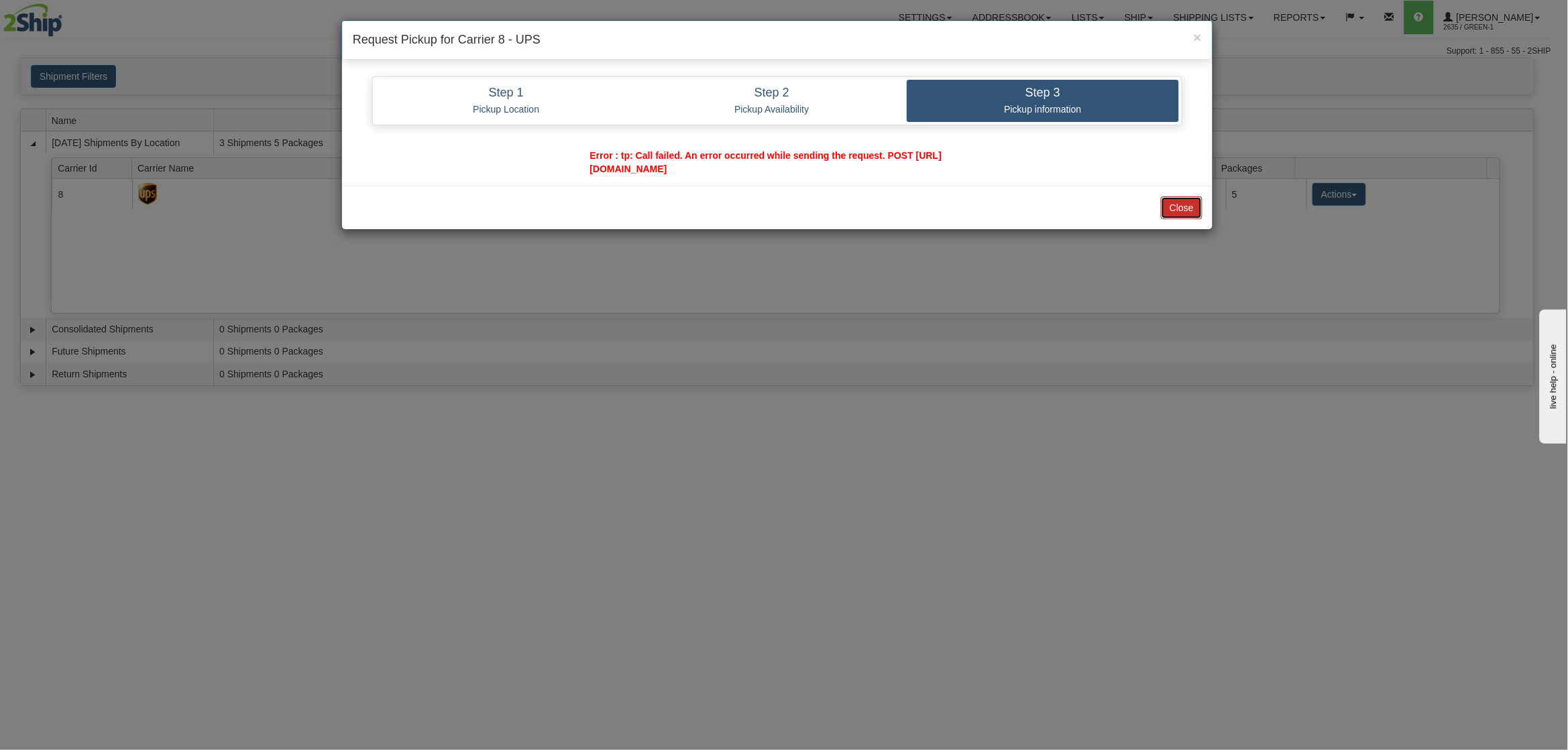
click at [1196, 206] on button "Close" at bounding box center [1181, 207] width 41 height 23
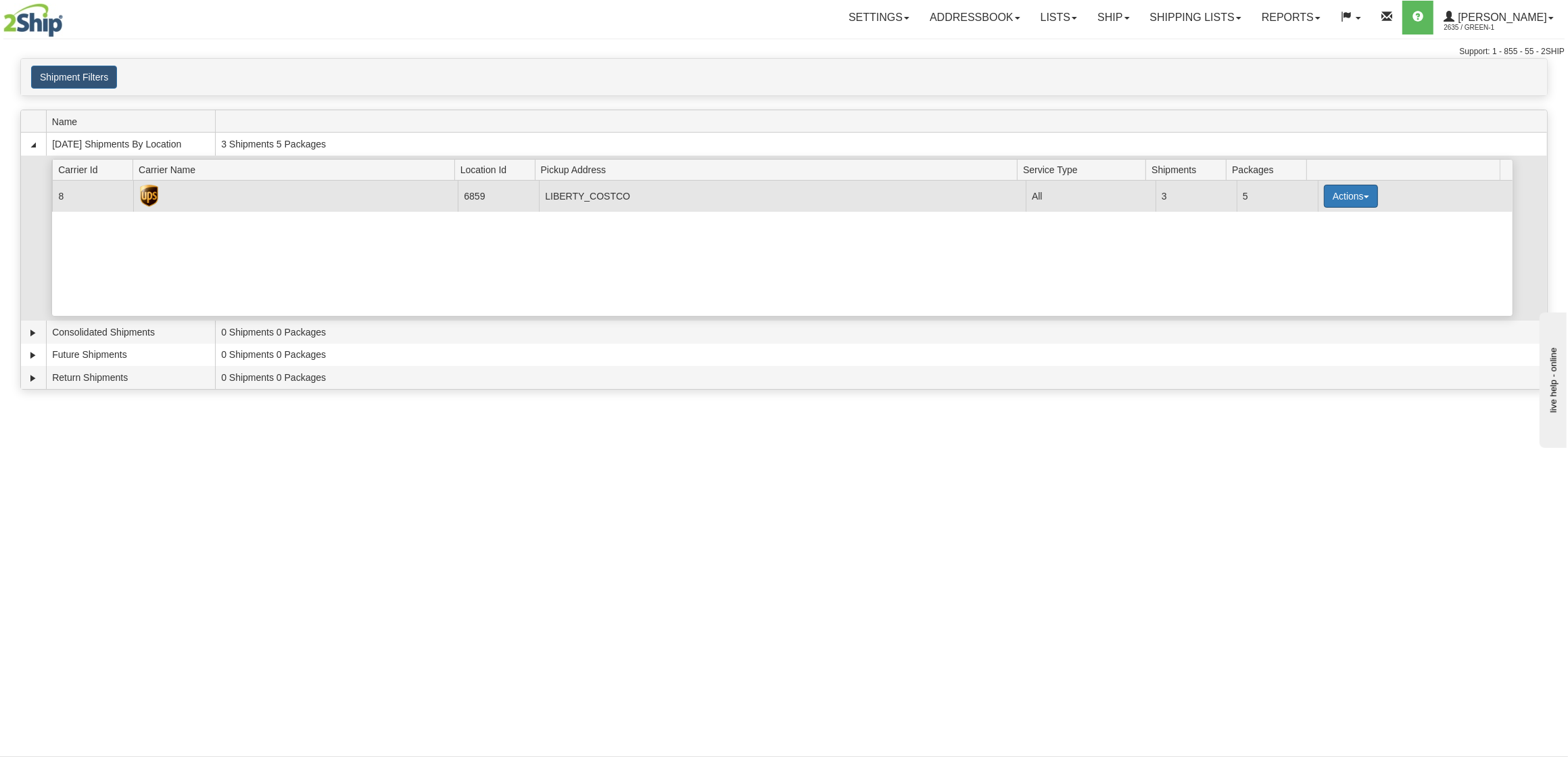
click at [1345, 198] on button "Actions" at bounding box center [1350, 196] width 54 height 23
click at [1302, 258] on span "Pickup" at bounding box center [1301, 257] width 36 height 9
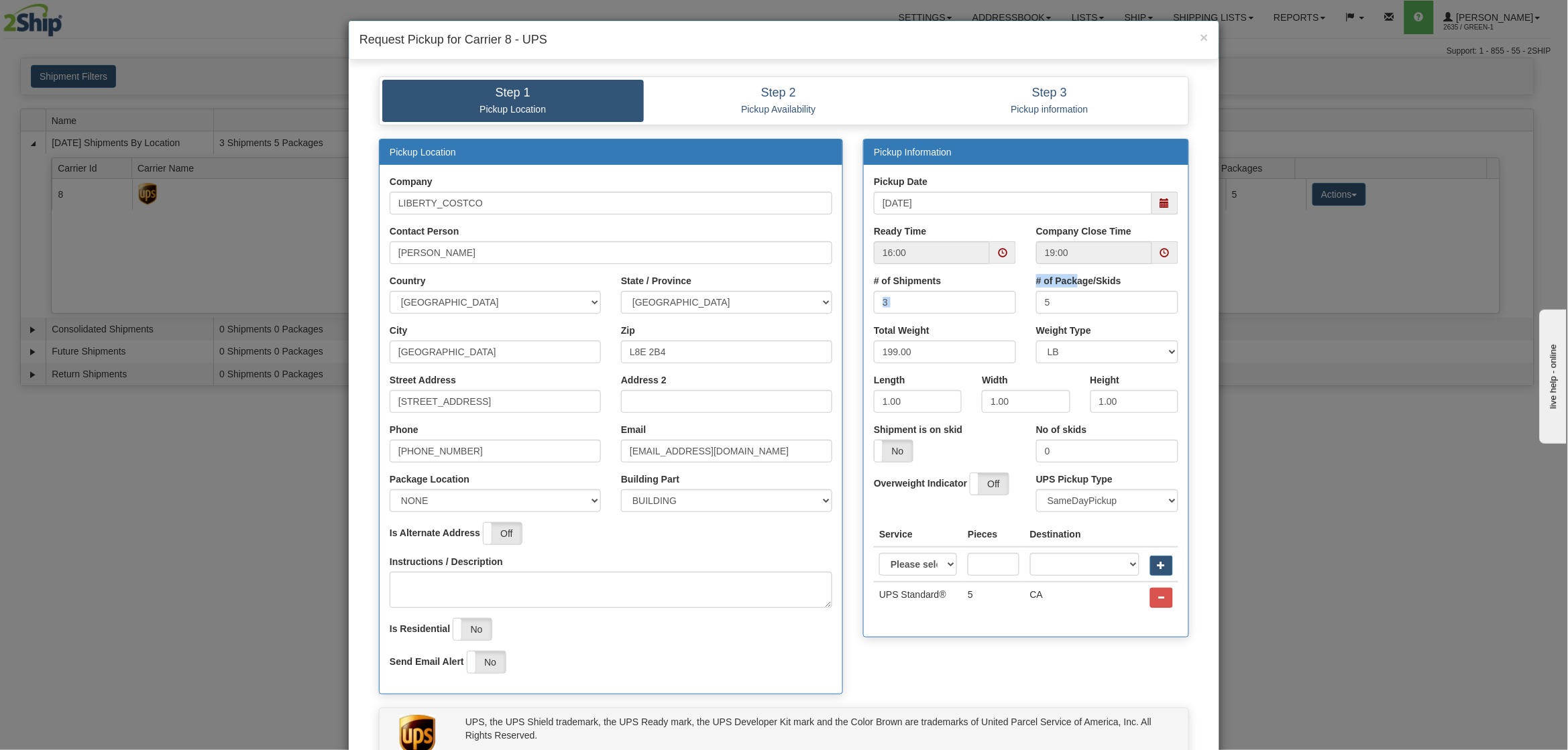
drag, startPoint x: 1070, startPoint y: 287, endPoint x: 993, endPoint y: 289, distance: 77.0
click at [993, 289] on div "# of Shipments 3 # of Package/Skids 5" at bounding box center [1026, 298] width 325 height 50
drag, startPoint x: 993, startPoint y: 289, endPoint x: 1125, endPoint y: 279, distance: 132.4
click at [1125, 279] on div "# of Package/Skids 5" at bounding box center [1106, 294] width 142 height 39
click at [1157, 308] on input "4" at bounding box center [1106, 302] width 142 height 23
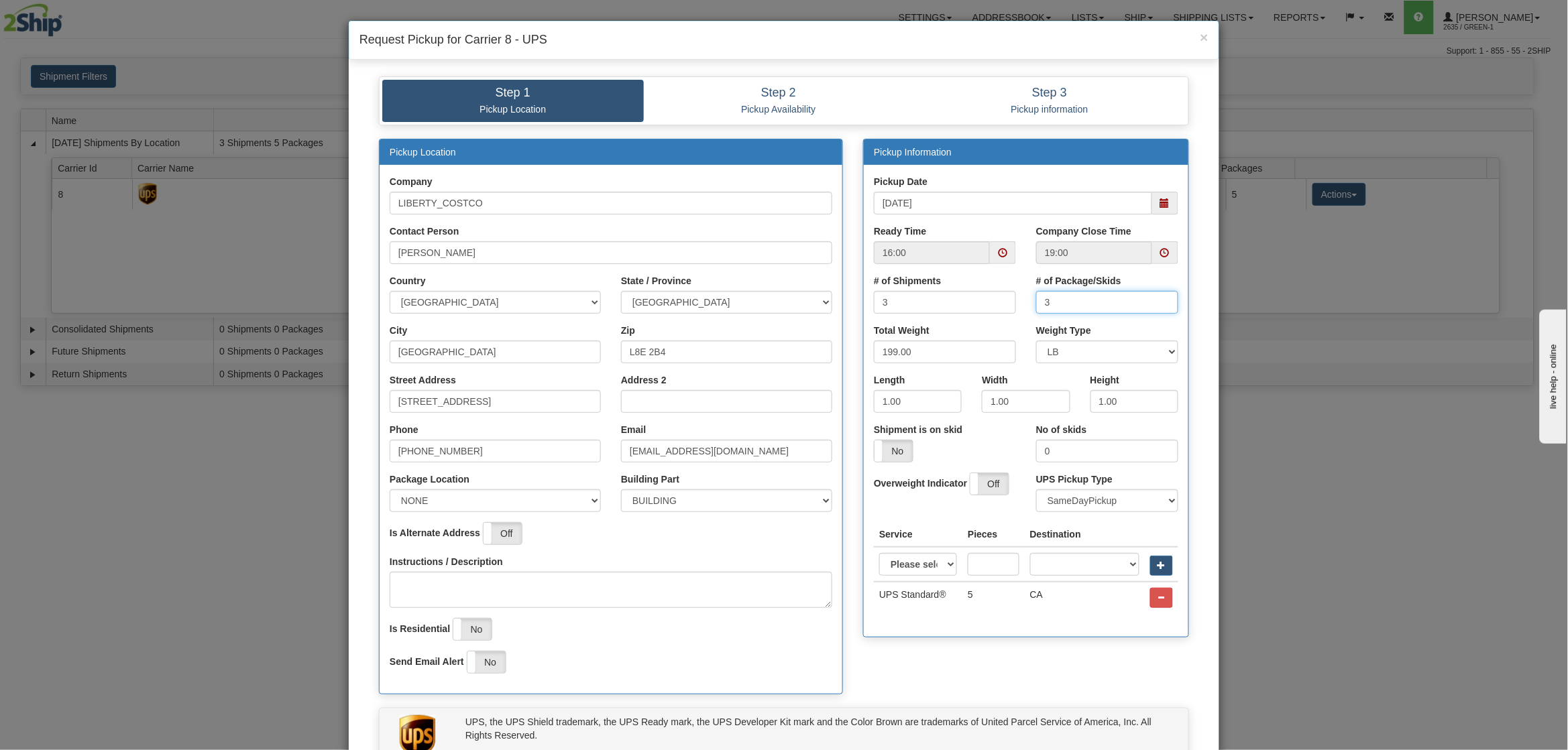
type input "3"
click at [1157, 308] on input "3" at bounding box center [1106, 302] width 142 height 23
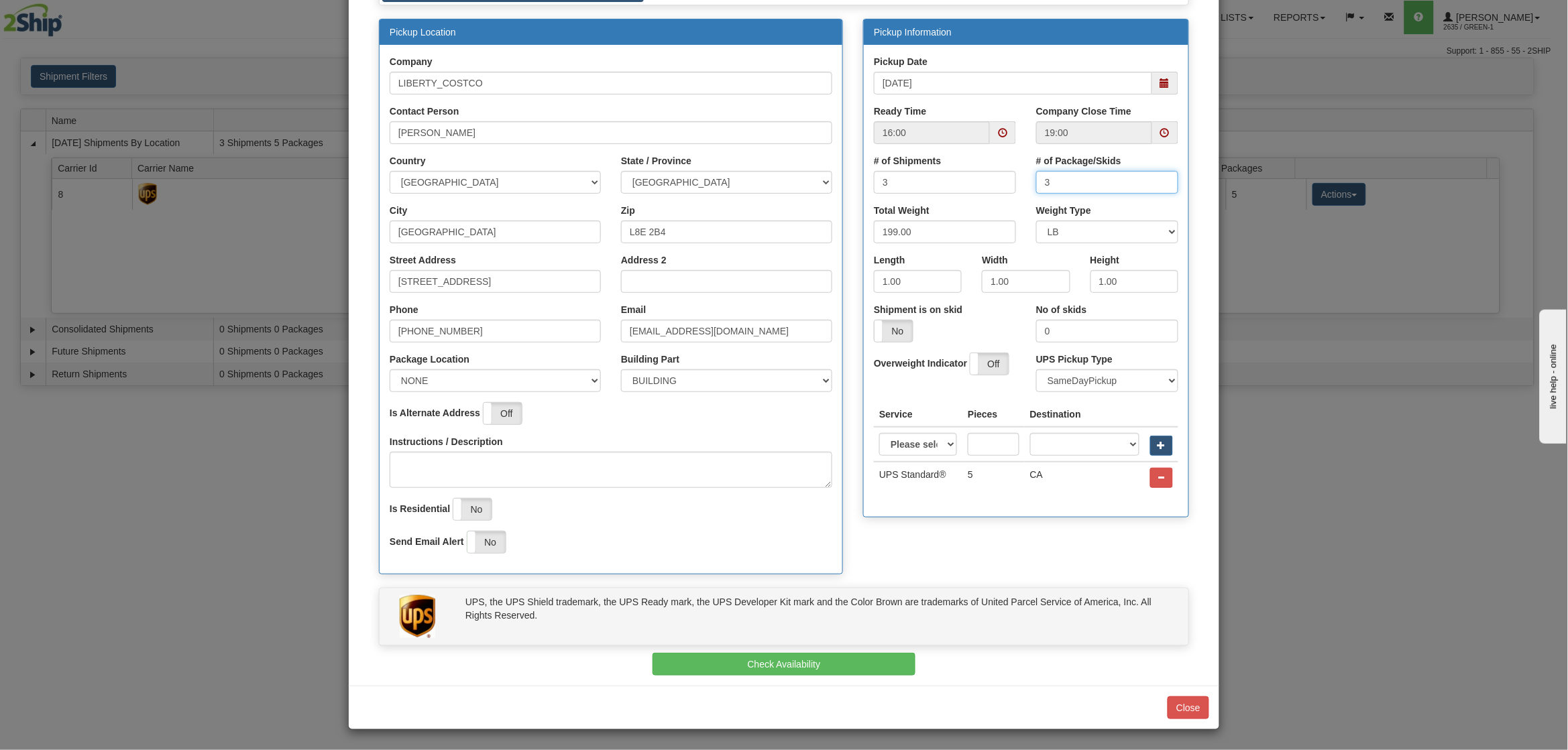
scroll to position [122, 0]
click at [840, 668] on button "Check Availability" at bounding box center [784, 665] width 264 height 23
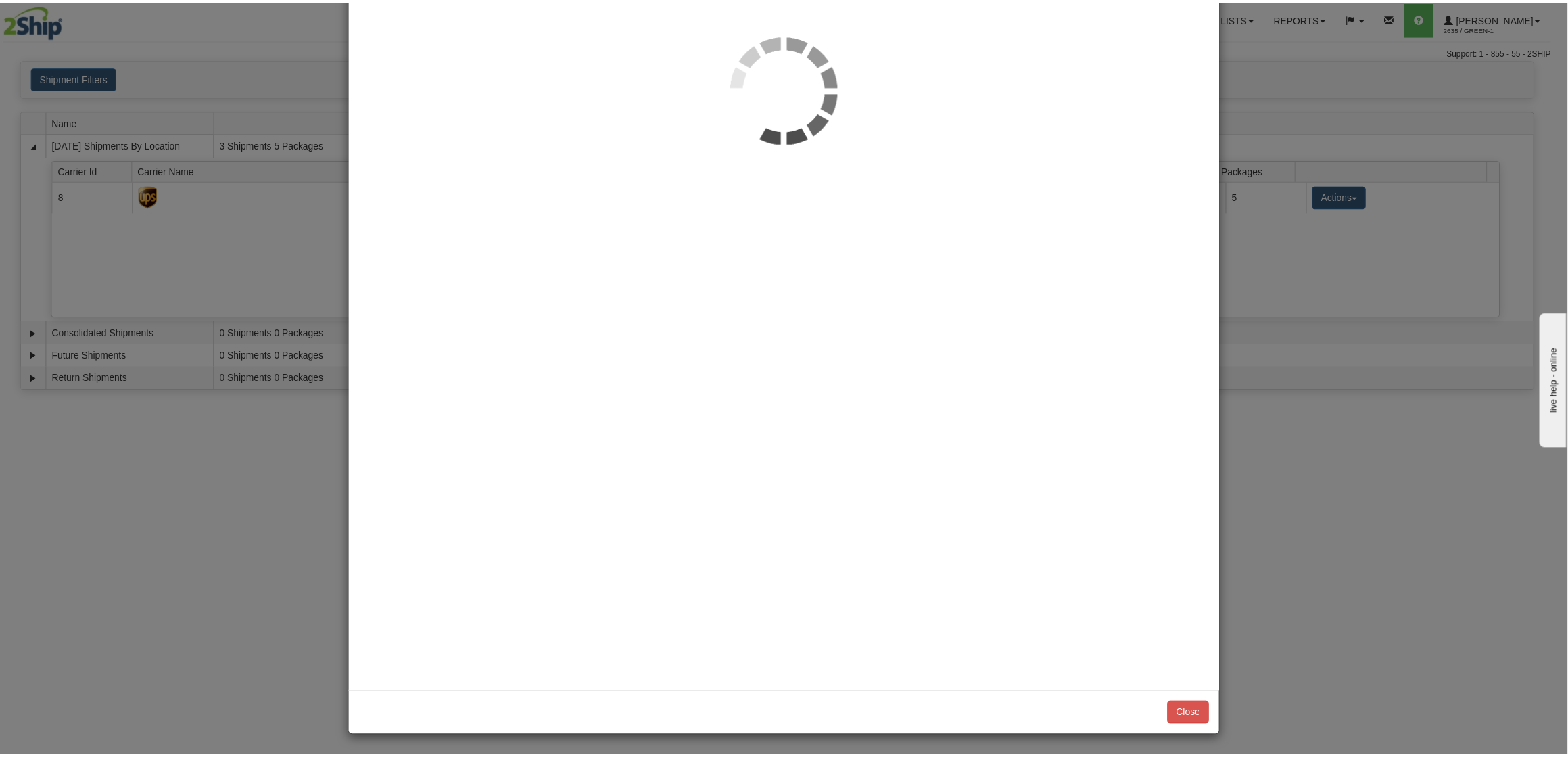
scroll to position [0, 0]
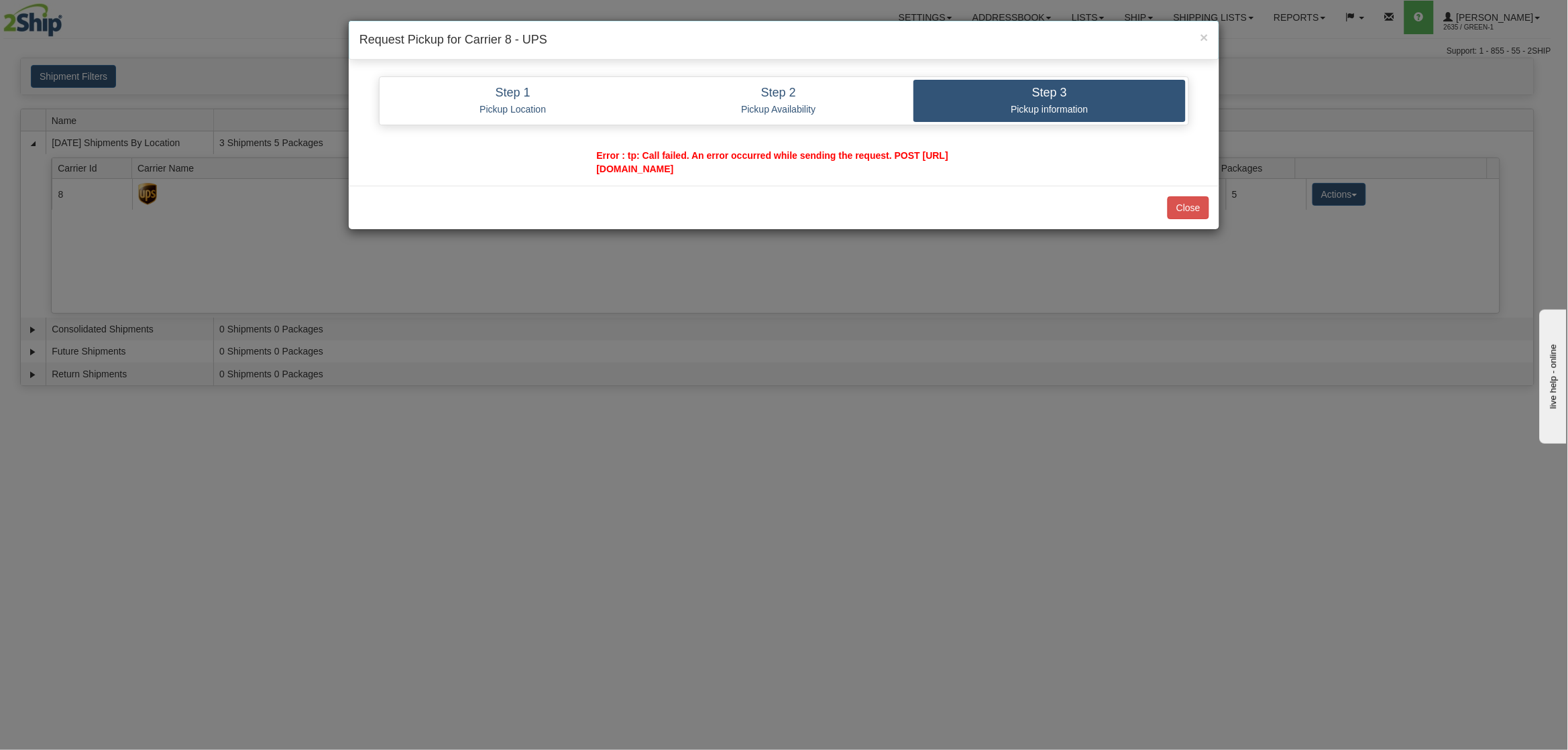
drag, startPoint x: 900, startPoint y: 168, endPoint x: 592, endPoint y: 168, distance: 308.0
click at [592, 168] on div "Error : tp: Call failed. An error occurred while sending the request. POST http…" at bounding box center [784, 162] width 395 height 27
copy span "https://authorize.2ship.com/Api/Authorize/GetAccountOuth20Token"
click at [993, 193] on div "Close" at bounding box center [783, 207] width 870 height 43
click at [1188, 212] on button "Close" at bounding box center [1188, 207] width 41 height 23
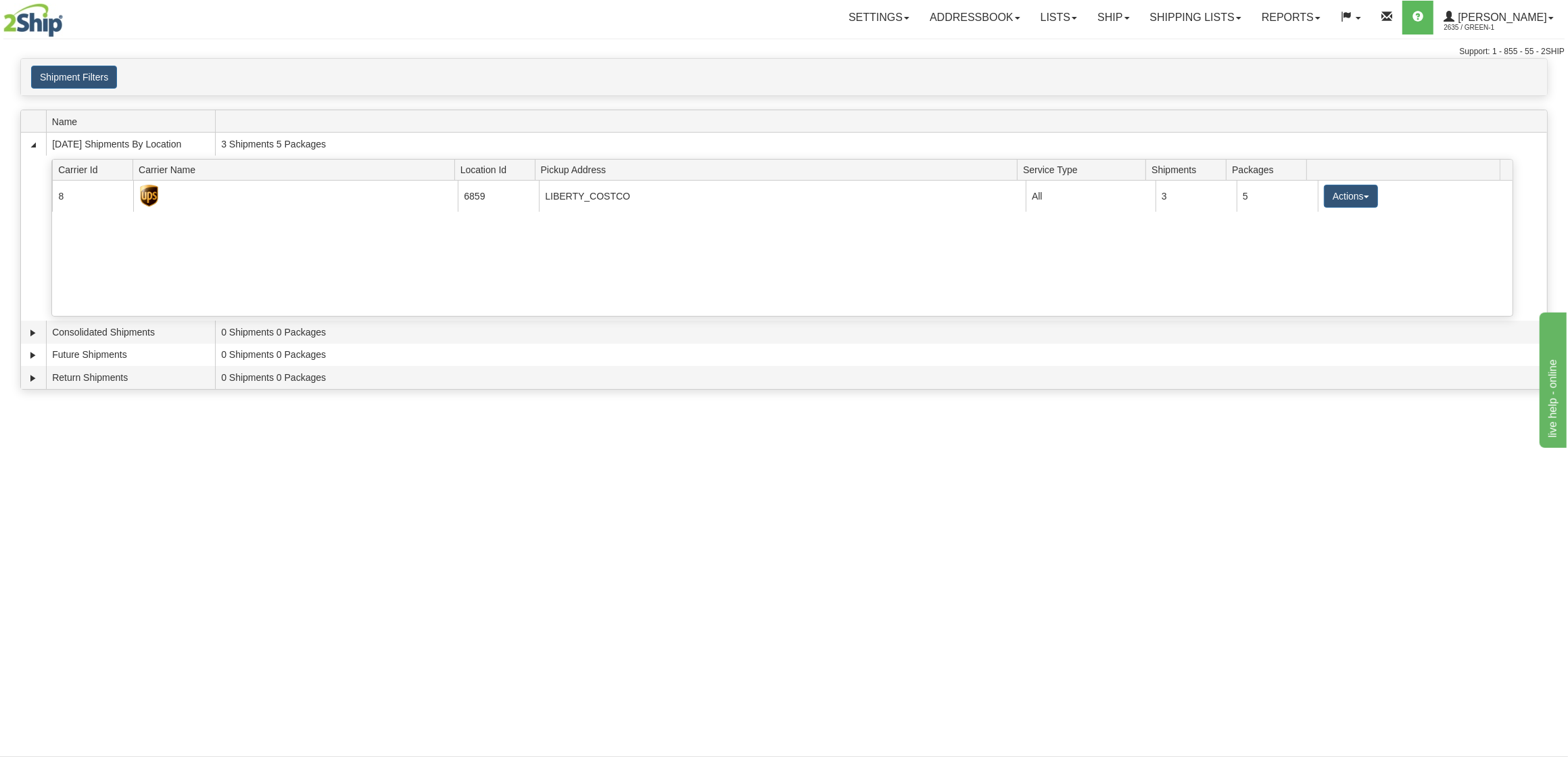
drag, startPoint x: 1458, startPoint y: 51, endPoint x: 1563, endPoint y: 51, distance: 105.0
click at [1563, 51] on div "Support: 1 - 855 - 55 - 2SHIP" at bounding box center [784, 52] width 1561 height 11
drag, startPoint x: 1563, startPoint y: 51, endPoint x: 1396, endPoint y: 46, distance: 167.1
click at [1396, 46] on div "Toggle navigation Settings Shipping Preferences Fields Preferences New" at bounding box center [784, 28] width 1568 height 58
click at [1285, 79] on div "Shipment Filters Website Agent Client" at bounding box center [784, 77] width 1526 height 23
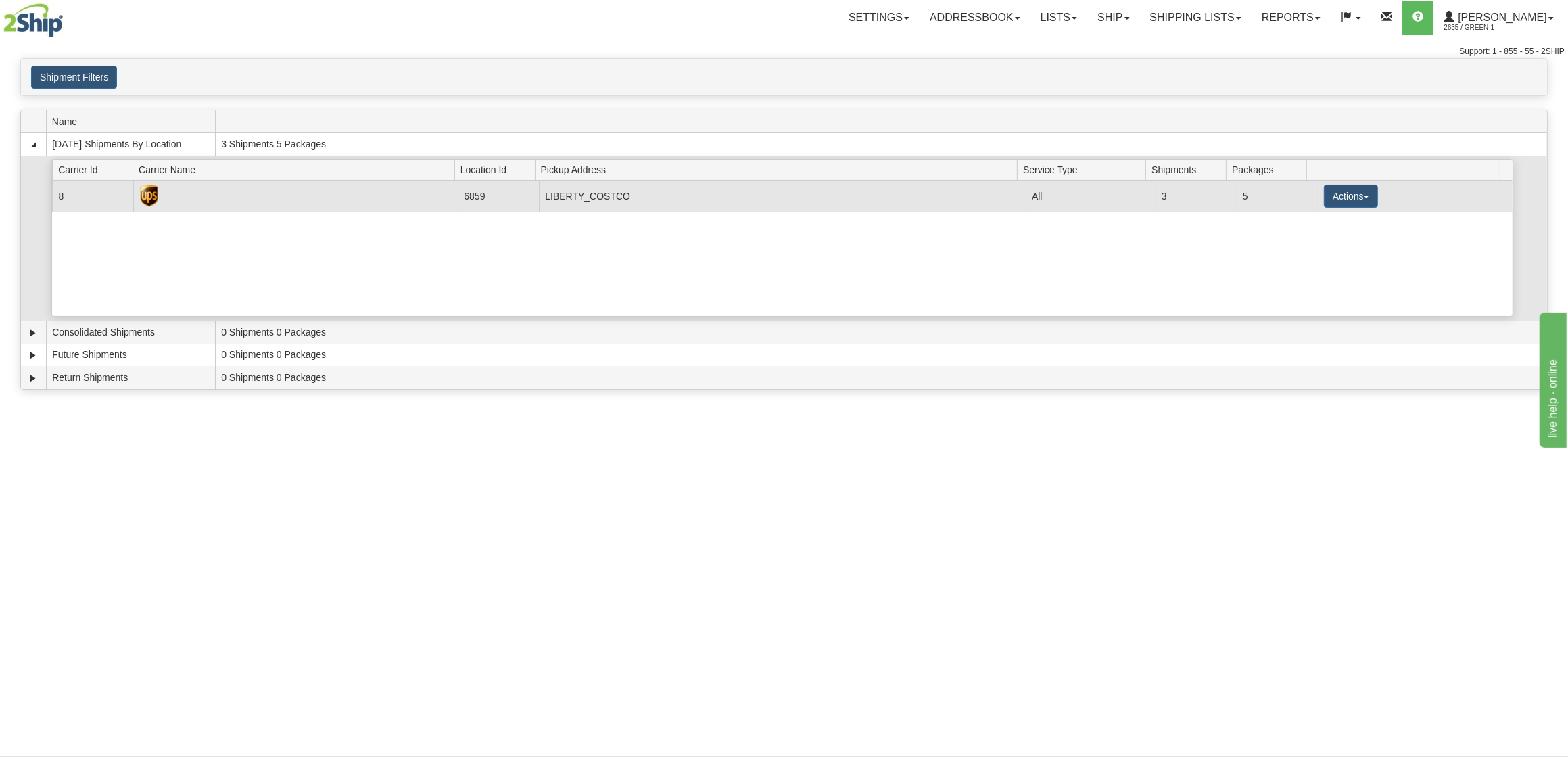
click at [1355, 210] on td "Actions Details Close Pickup Zip Print" at bounding box center [1416, 196] width 195 height 30
click at [1352, 203] on button "Actions" at bounding box center [1350, 196] width 54 height 23
click at [1321, 261] on link "Pickup" at bounding box center [1323, 257] width 108 height 18
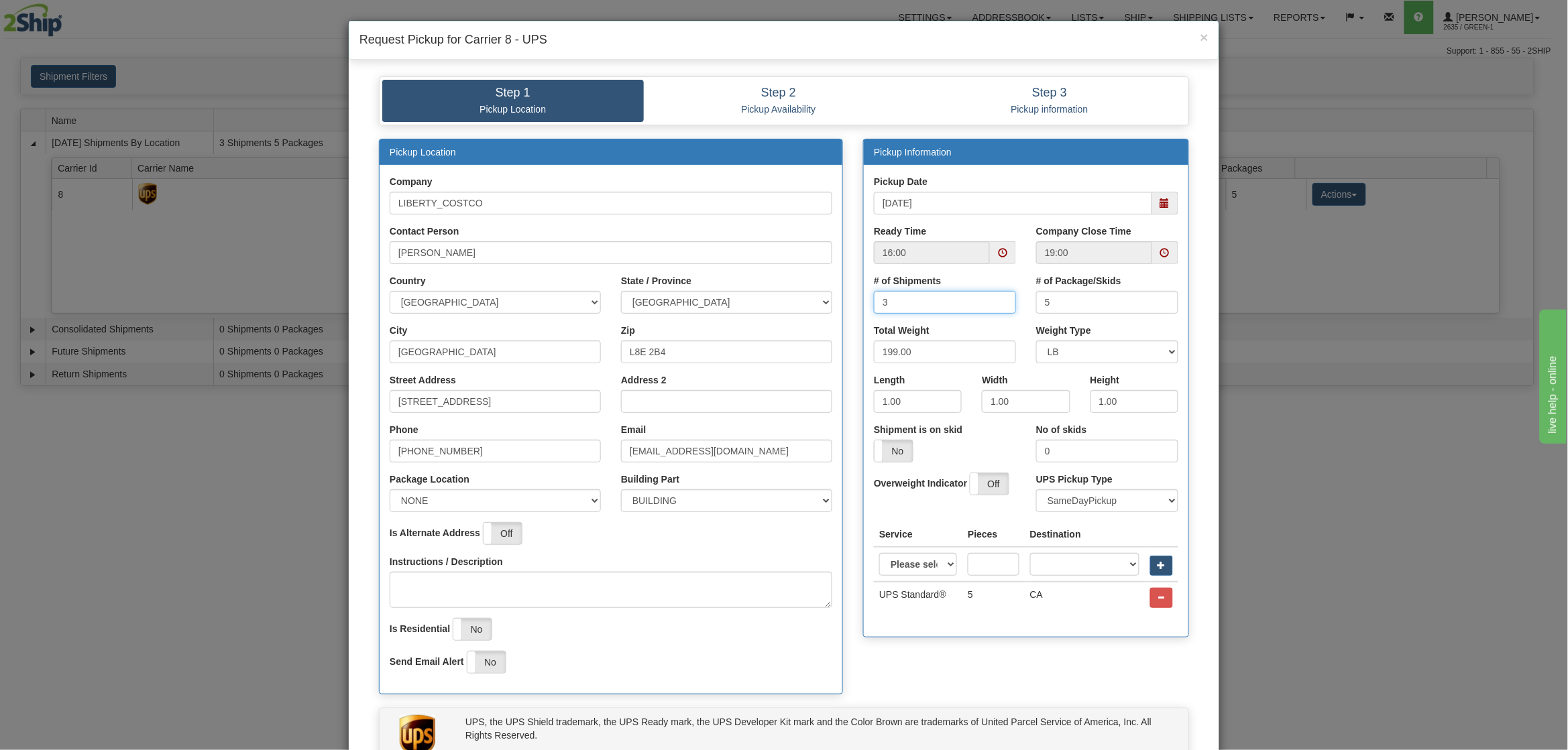
drag, startPoint x: 905, startPoint y: 305, endPoint x: 815, endPoint y: 305, distance: 90.0
click at [815, 305] on div "Pickup Location Company LIBERTY_COSTCO Contact Person [PERSON_NAME] Country [GE…" at bounding box center [784, 423] width 830 height 570
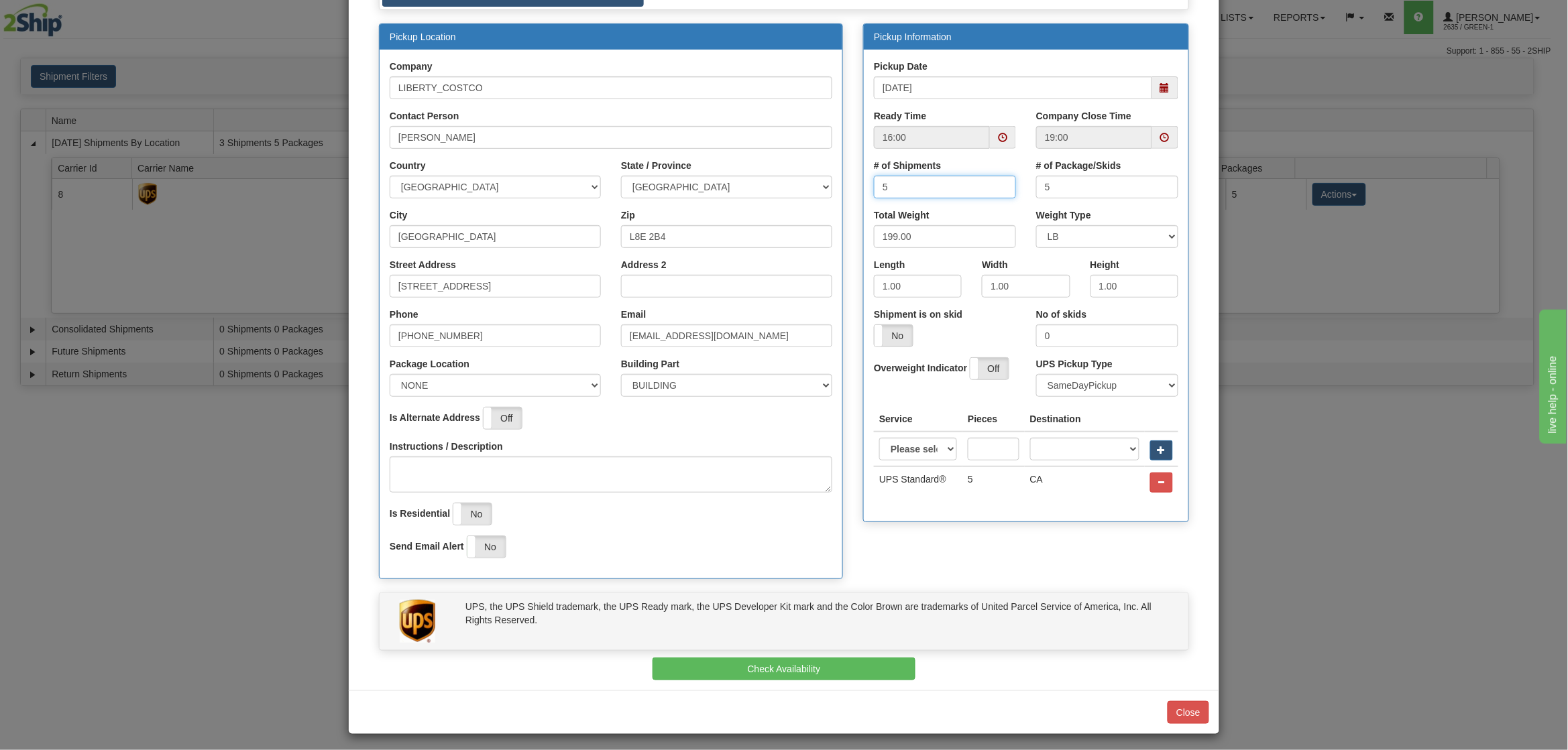
scroll to position [122, 0]
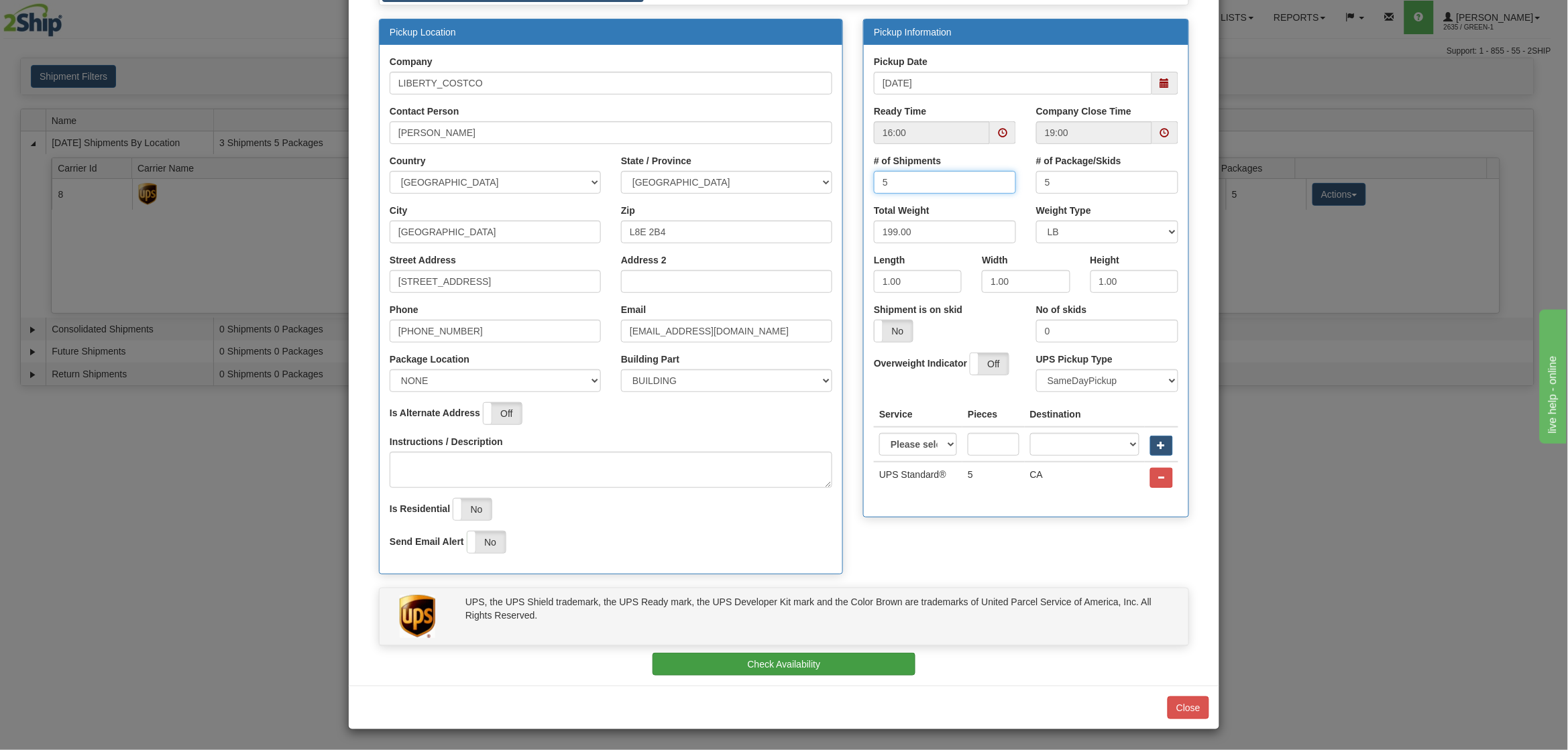
type input "5"
click at [765, 670] on button "Check Availability" at bounding box center [784, 665] width 264 height 23
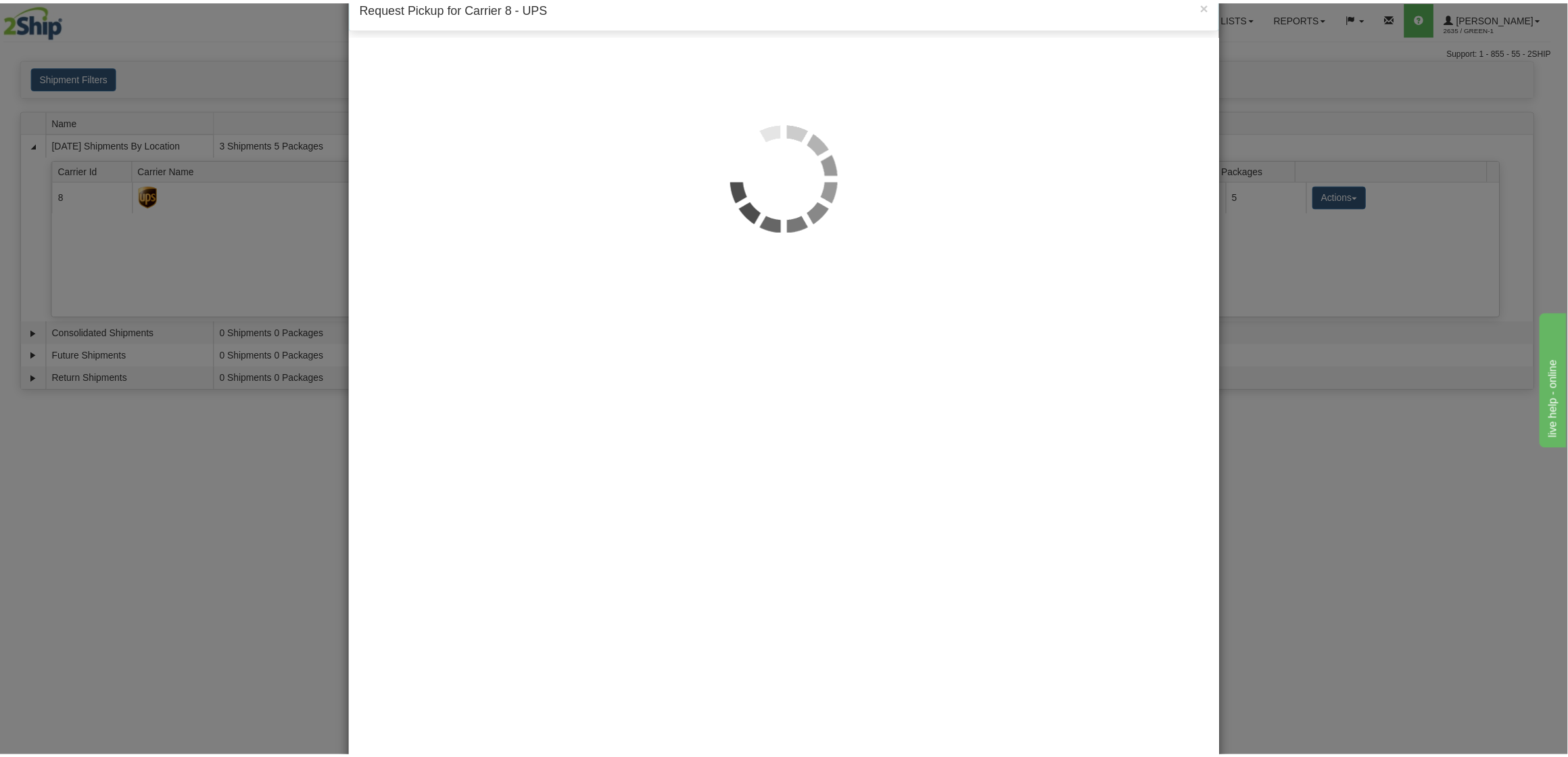
scroll to position [0, 0]
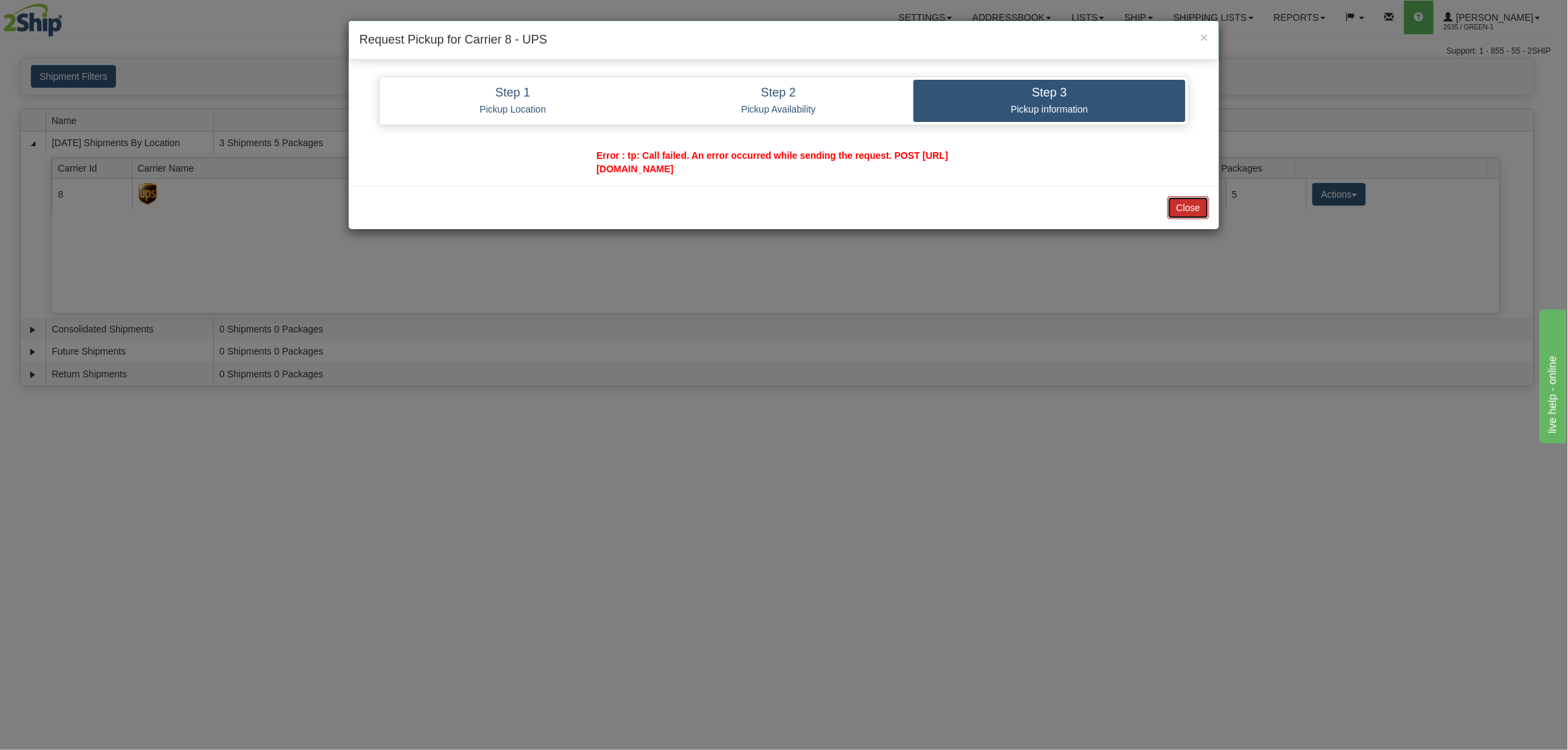
click at [1182, 198] on button "Close" at bounding box center [1188, 207] width 41 height 23
